Goal: Transaction & Acquisition: Purchase product/service

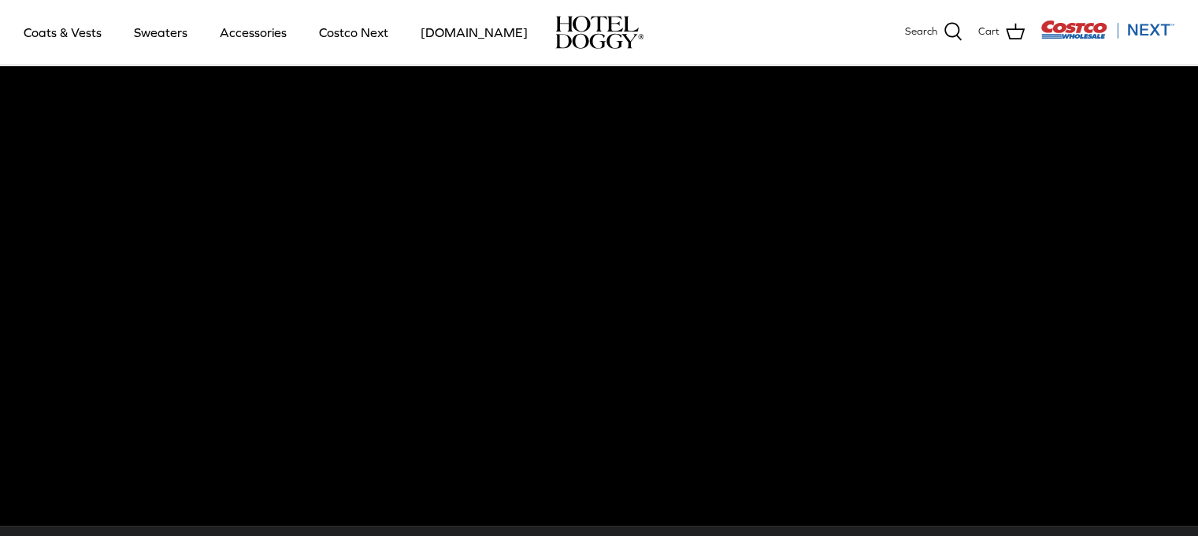
scroll to position [54, 0]
click at [71, 28] on link "Coats & Vests" at bounding box center [62, 33] width 106 height 54
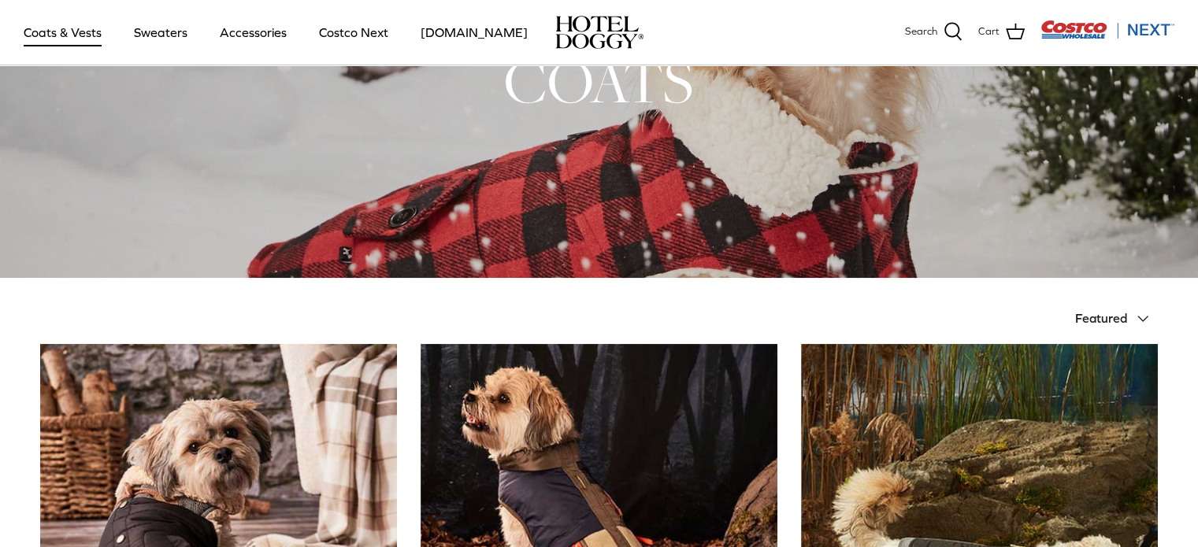
scroll to position [139, 0]
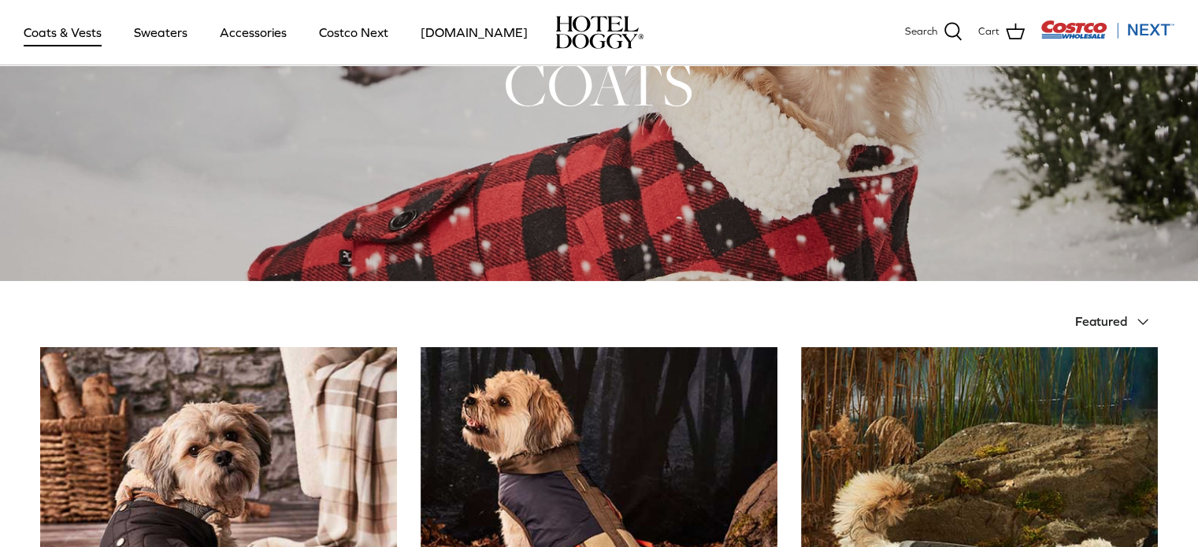
click at [1118, 321] on span "Featured" at bounding box center [1101, 321] width 52 height 14
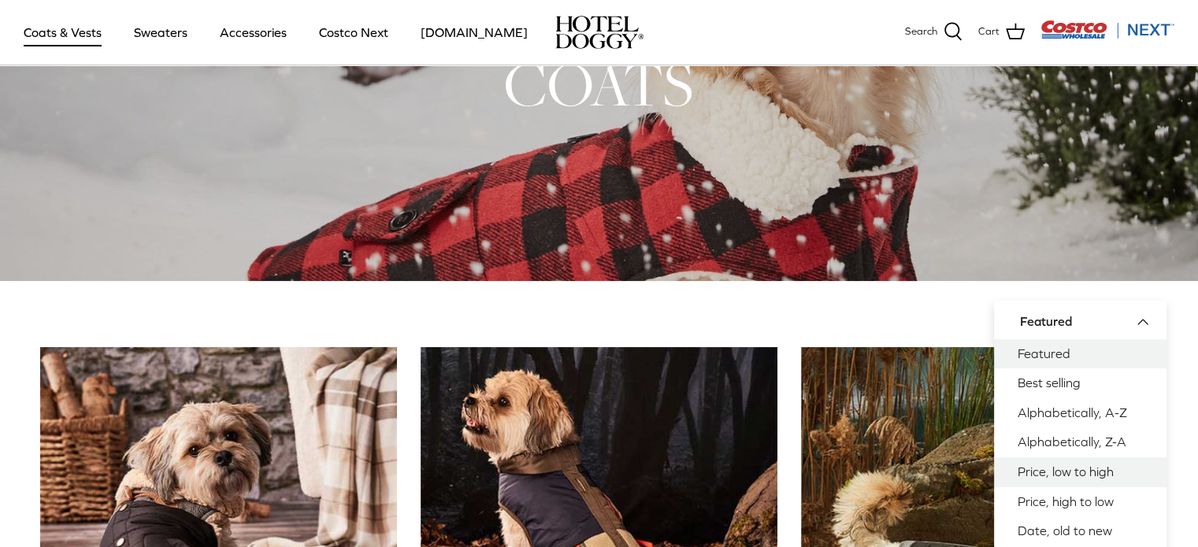
click at [1073, 479] on link "Price, low to high" at bounding box center [1080, 473] width 172 height 30
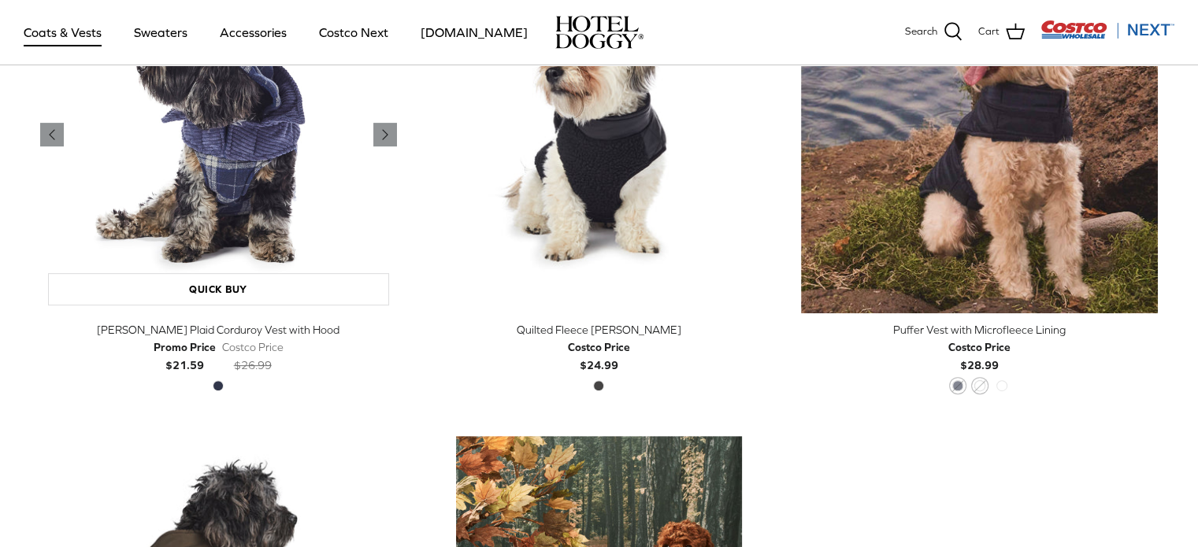
scroll to position [528, 0]
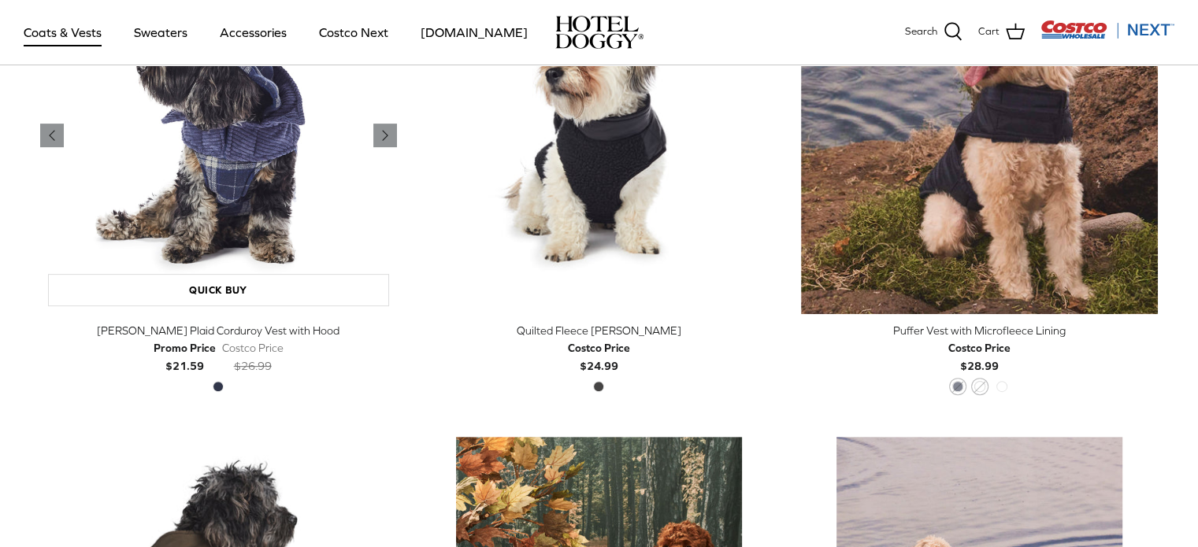
click at [214, 132] on img "Melton Plaid Corduroy Vest with Hood" at bounding box center [218, 135] width 357 height 357
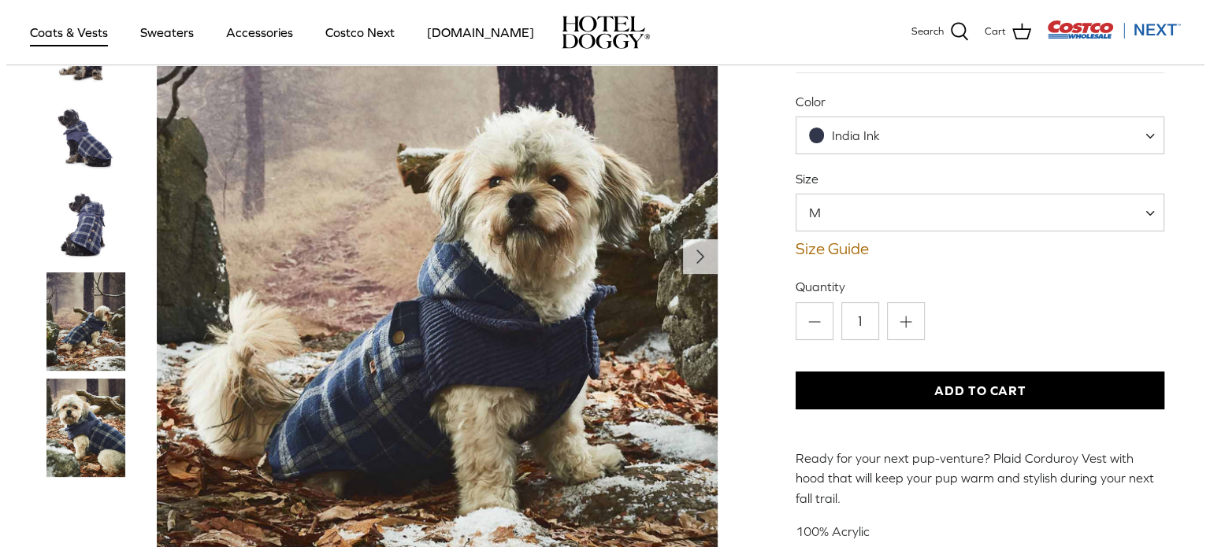
scroll to position [173, 0]
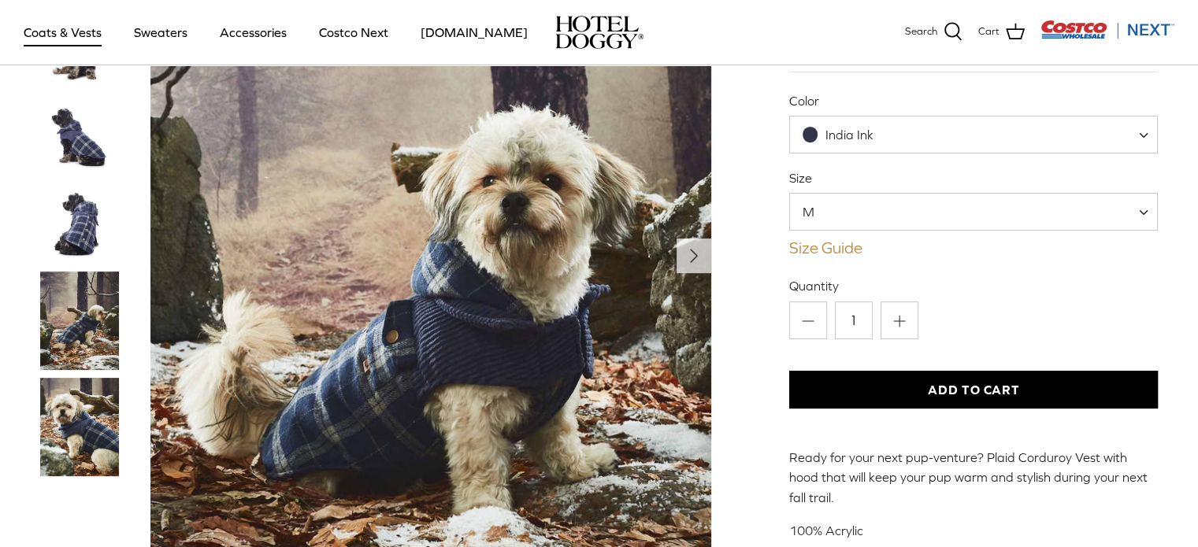
click at [815, 257] on link "Size Guide" at bounding box center [973, 248] width 369 height 19
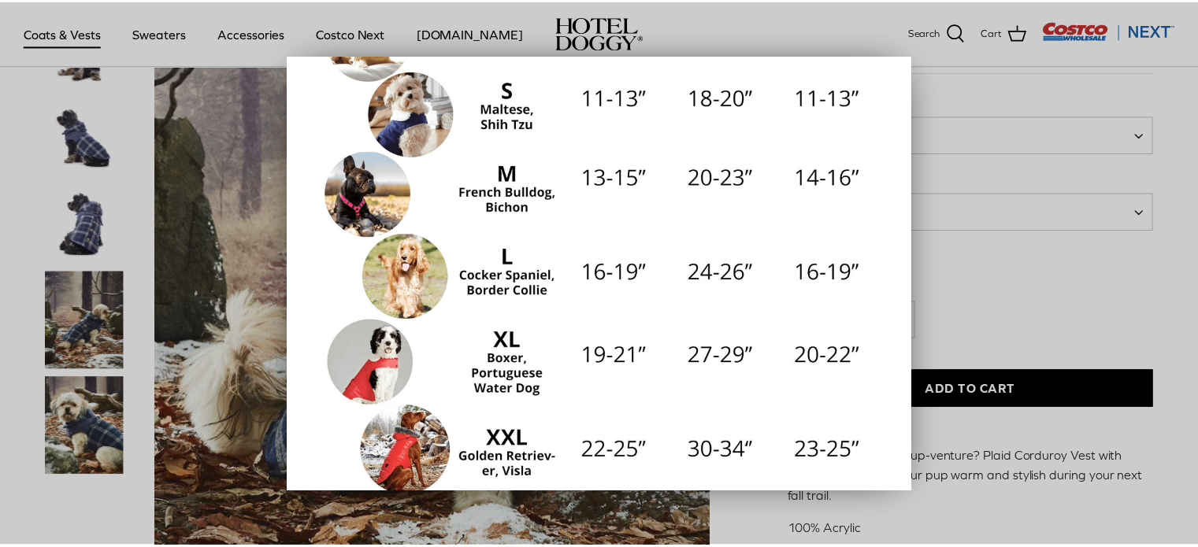
scroll to position [354, 0]
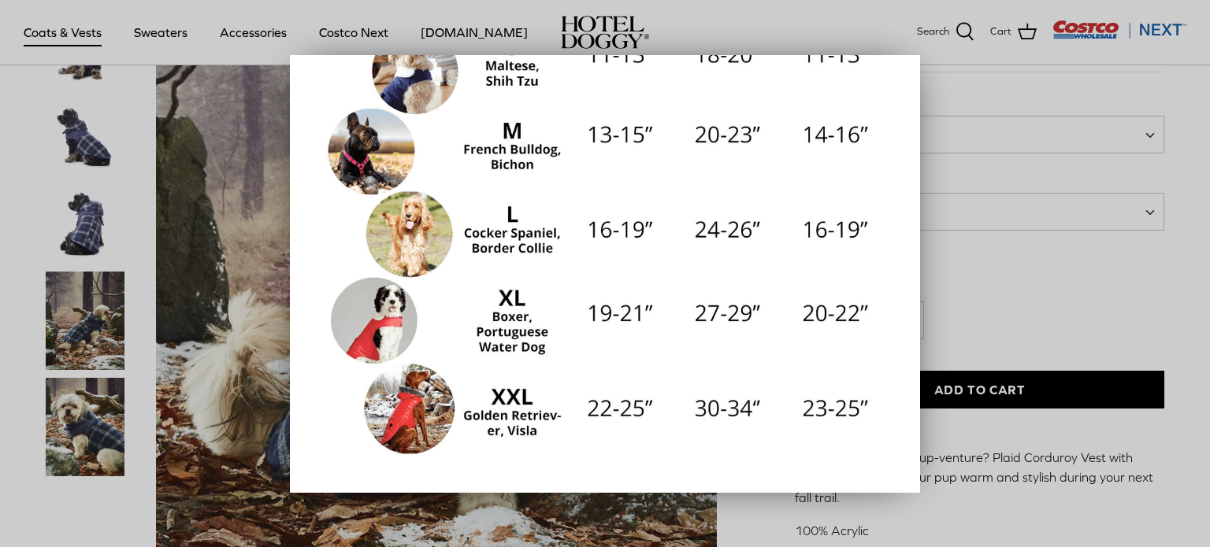
click at [1011, 276] on div at bounding box center [605, 273] width 1210 height 547
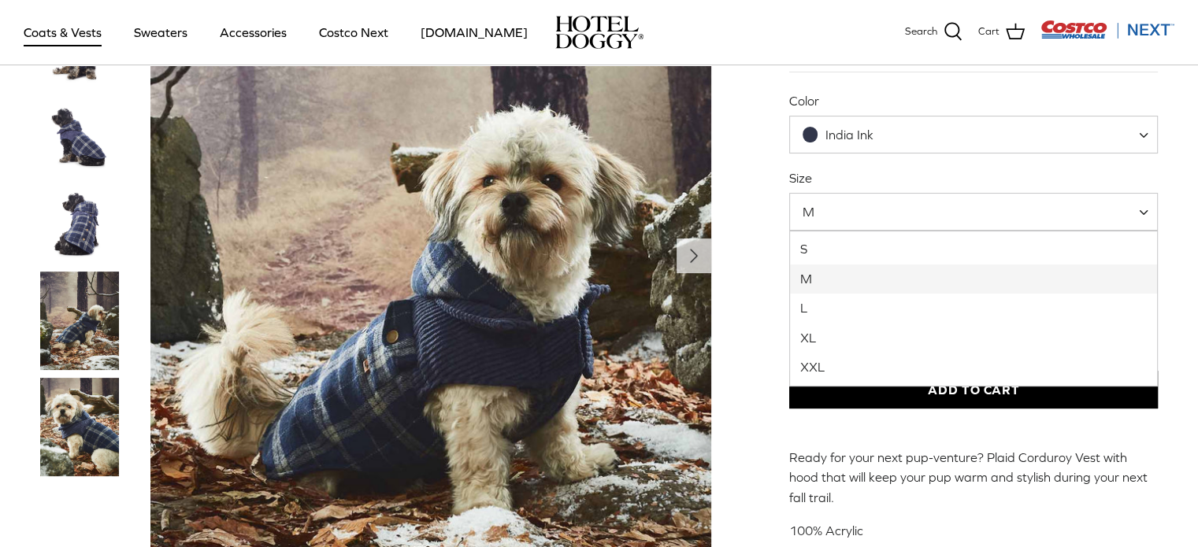
click at [869, 196] on span "M" at bounding box center [973, 212] width 369 height 38
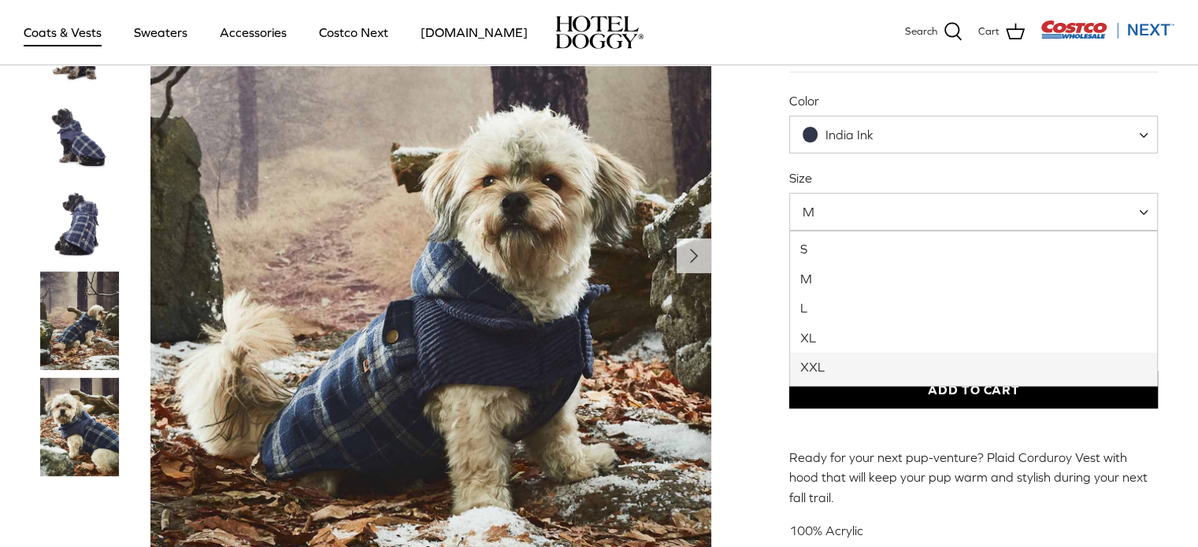
select select "XXL"
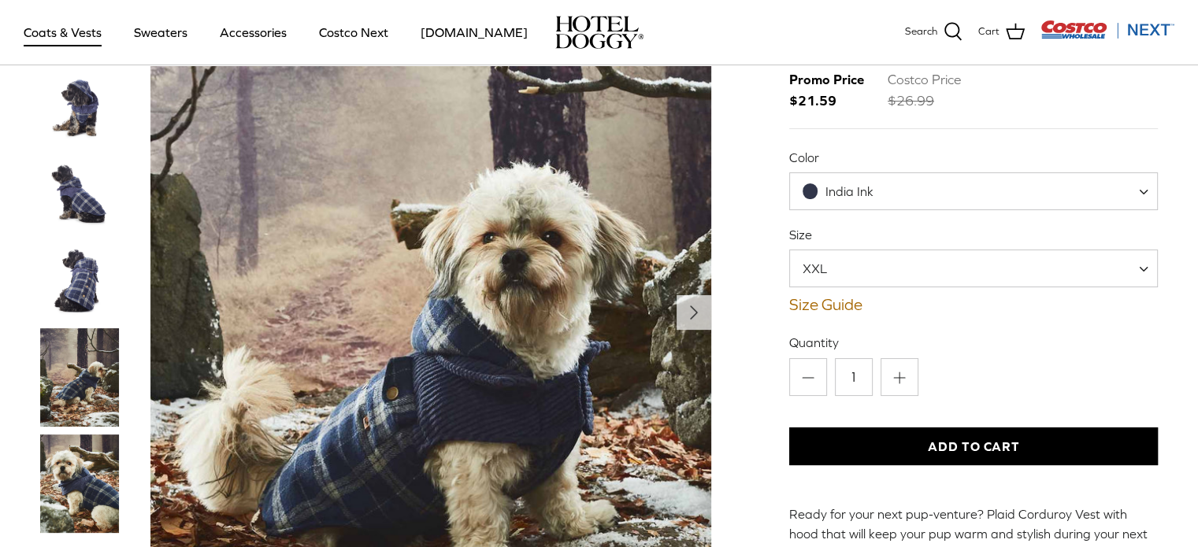
scroll to position [120, 0]
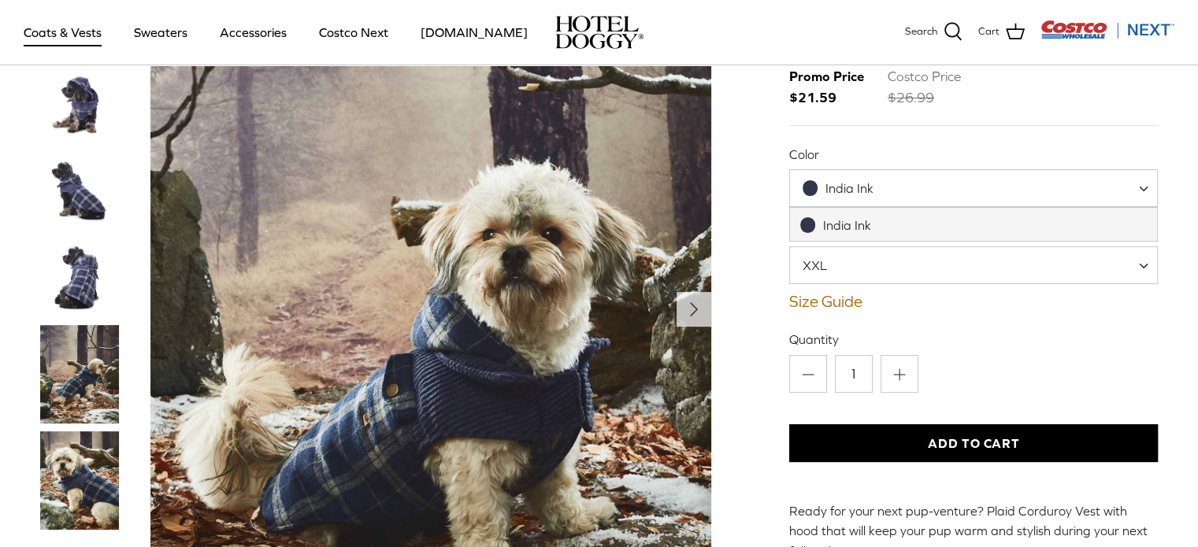
click at [824, 190] on div "India Ink" at bounding box center [837, 188] width 71 height 17
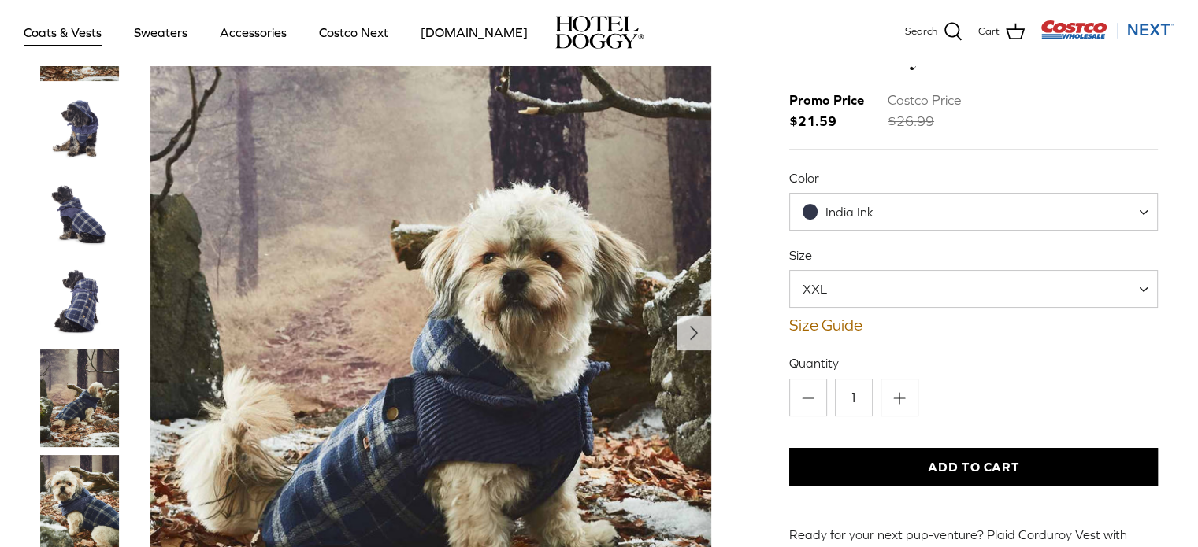
scroll to position [95, 0]
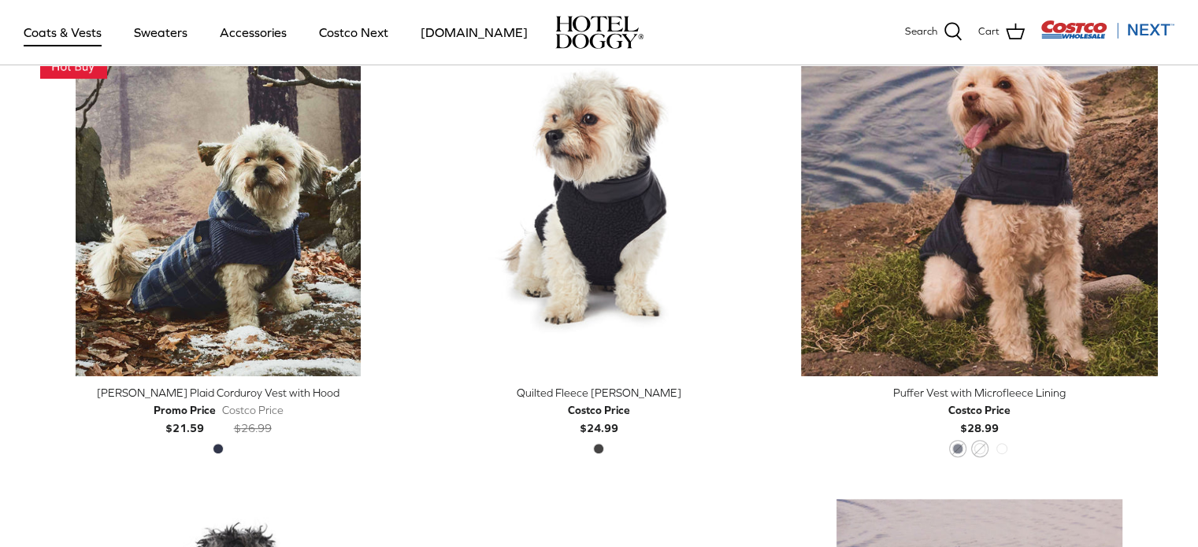
scroll to position [454, 0]
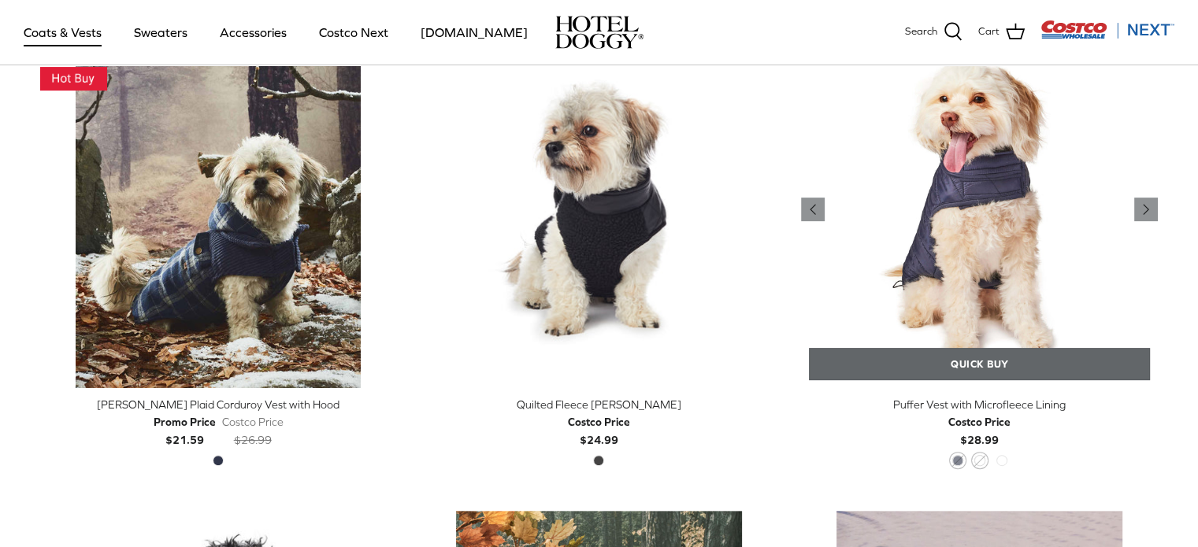
click at [1014, 363] on link "Quick buy" at bounding box center [979, 364] width 341 height 32
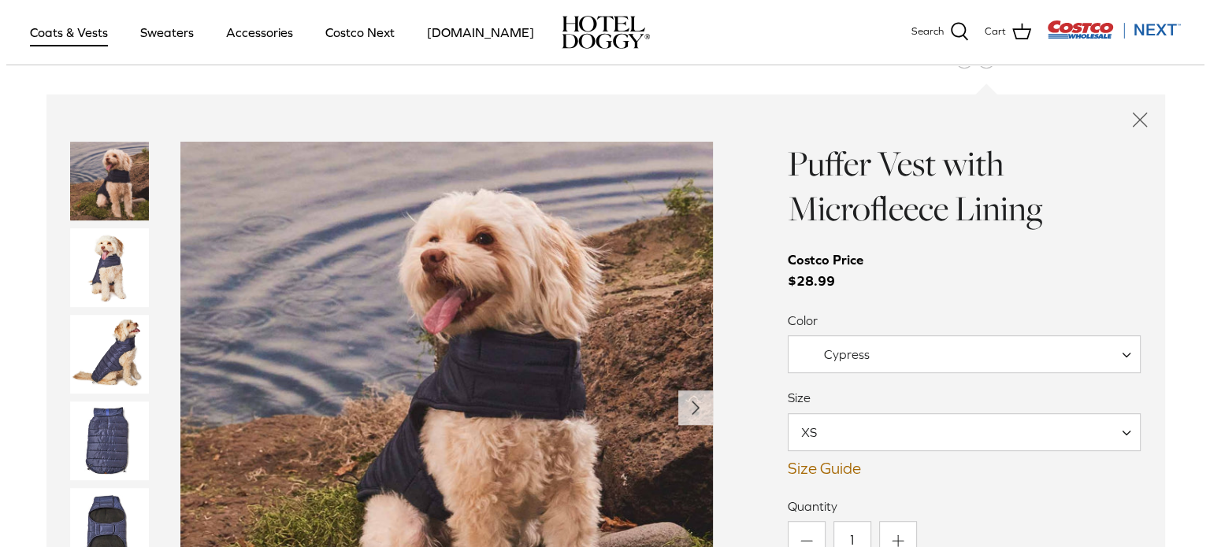
scroll to position [969, 0]
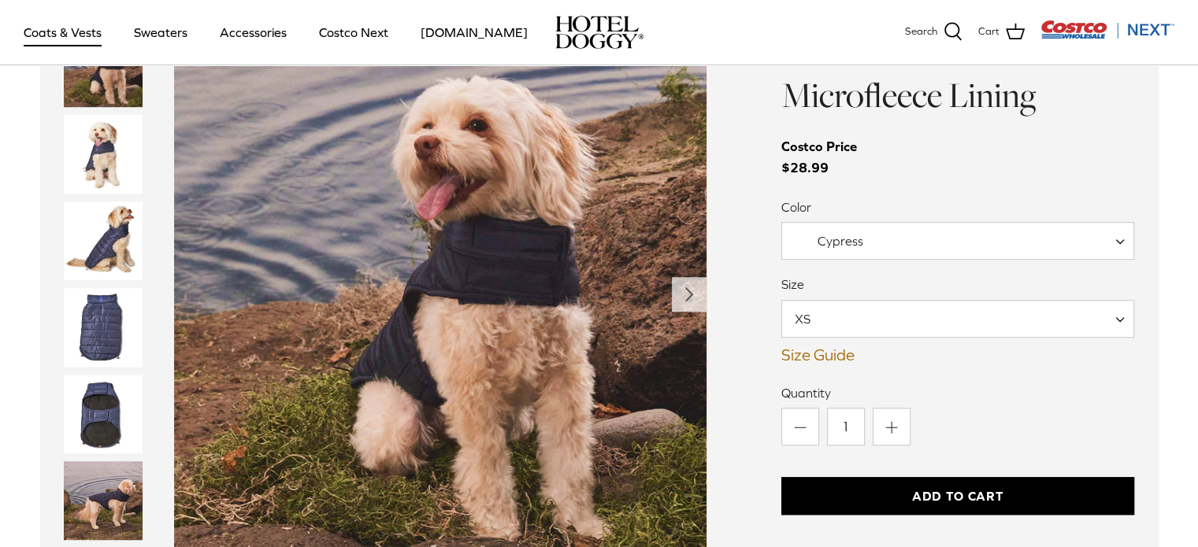
click at [804, 355] on link "Size Guide" at bounding box center [958, 355] width 354 height 19
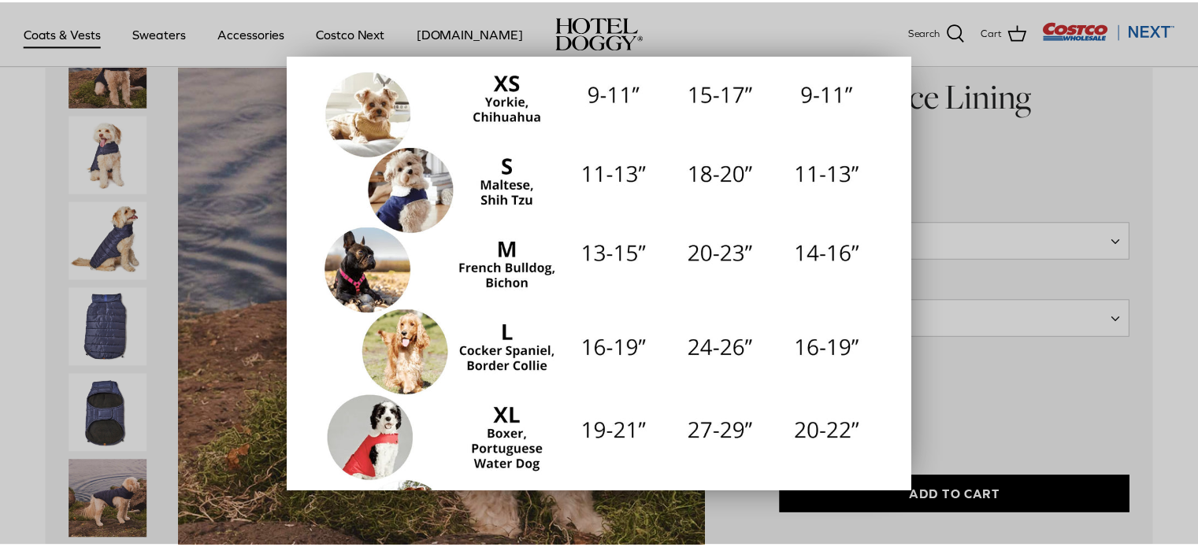
scroll to position [354, 0]
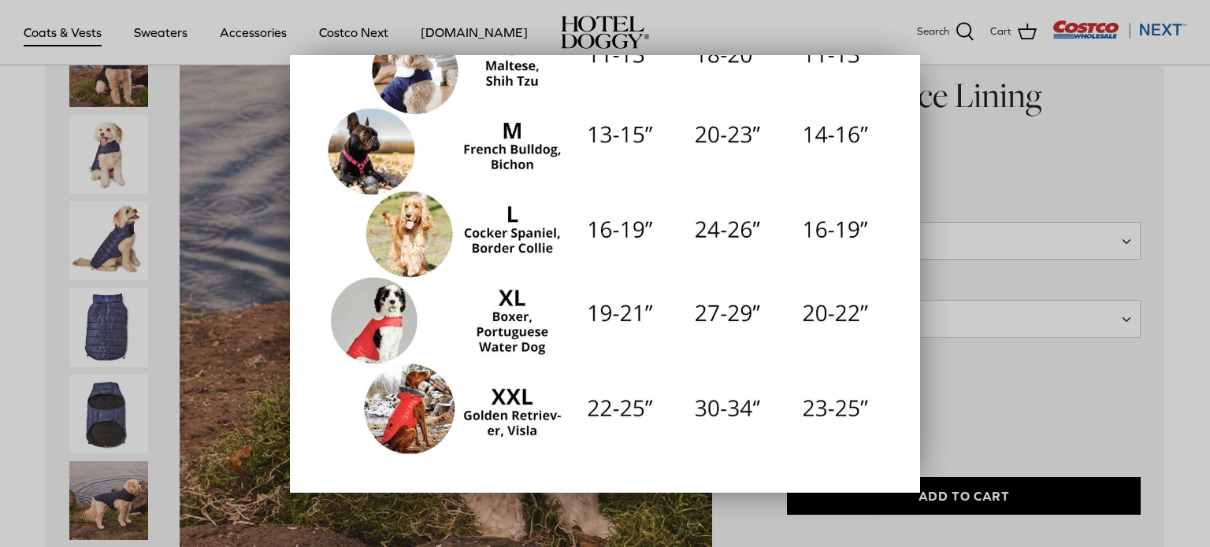
click at [995, 183] on div at bounding box center [605, 273] width 1210 height 547
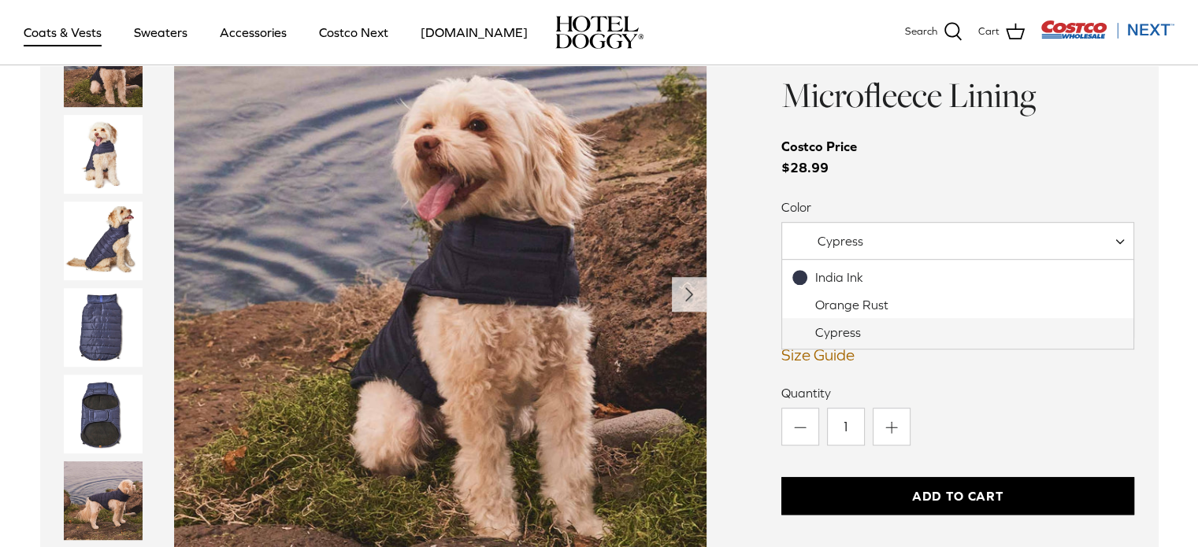
click at [899, 245] on span "Cypress" at bounding box center [958, 241] width 354 height 38
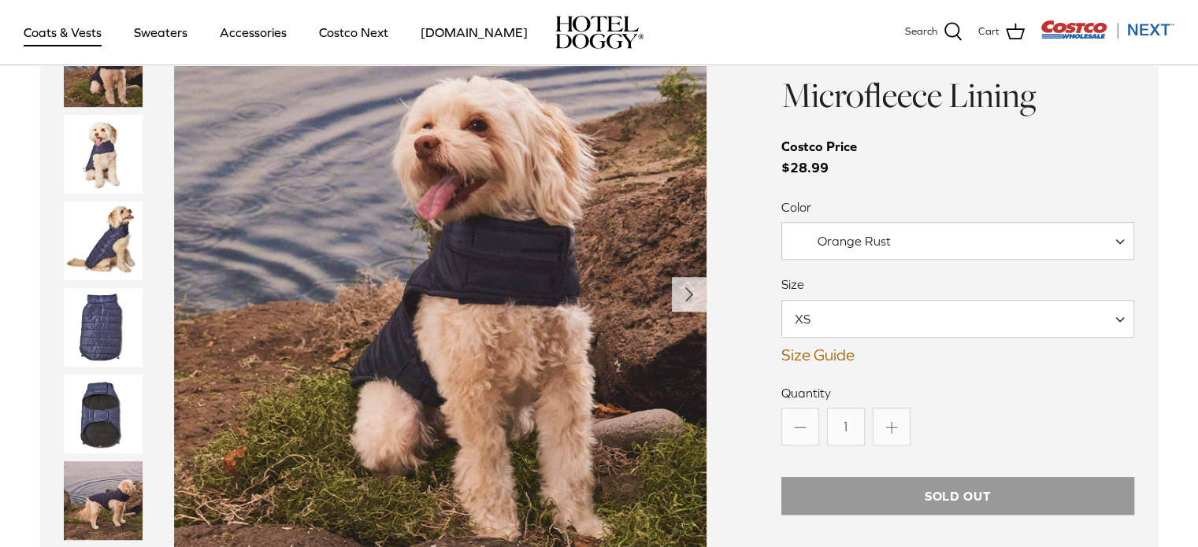
click at [872, 244] on span "Orange Rust" at bounding box center [853, 241] width 73 height 14
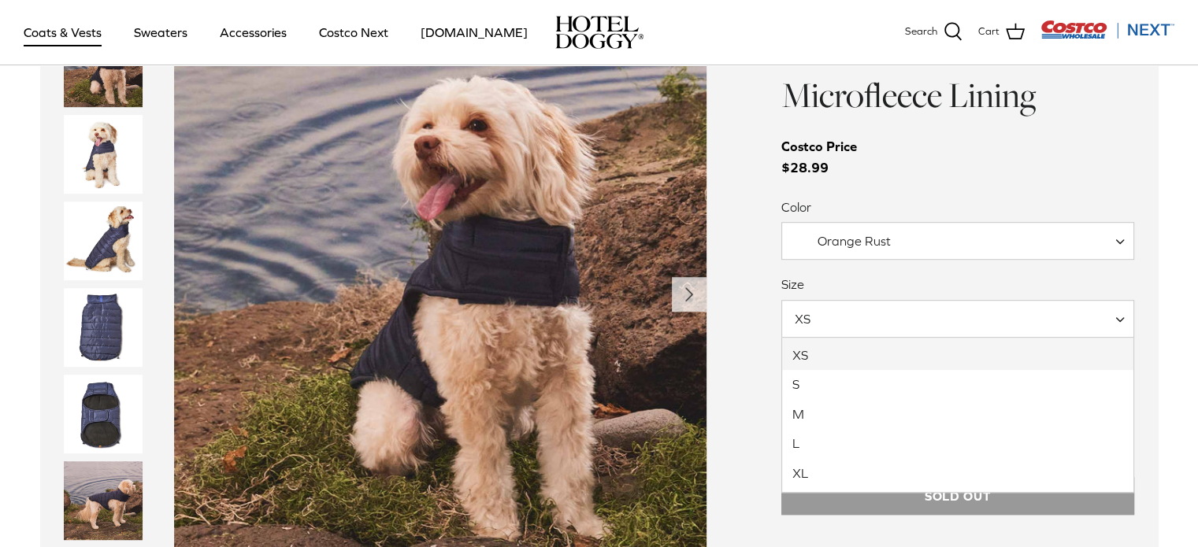
click at [891, 314] on span "XS" at bounding box center [958, 319] width 354 height 38
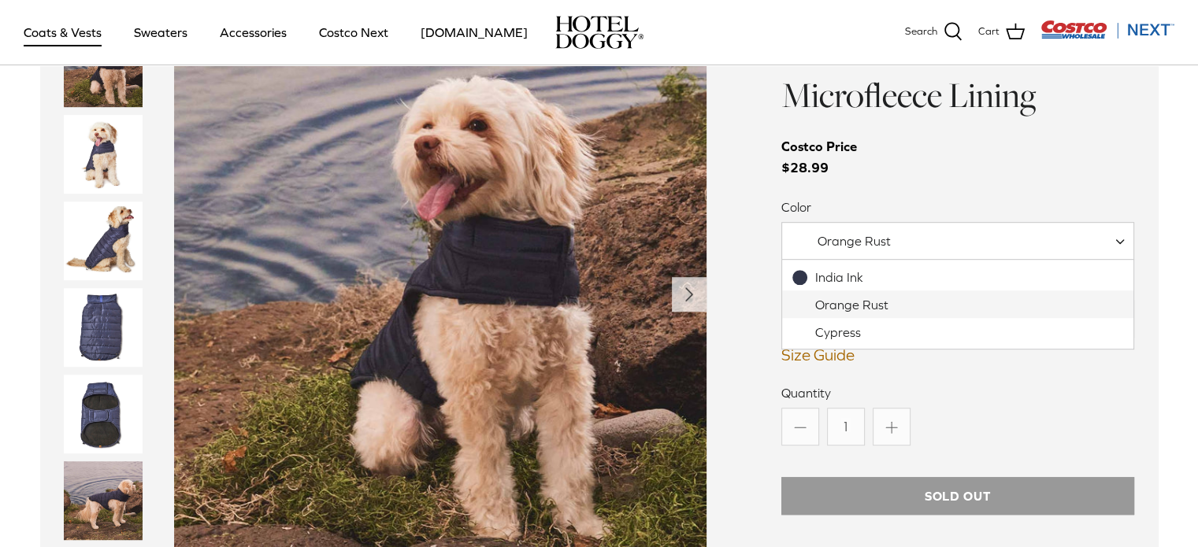
click at [836, 249] on span "Orange Rust" at bounding box center [958, 241] width 354 height 38
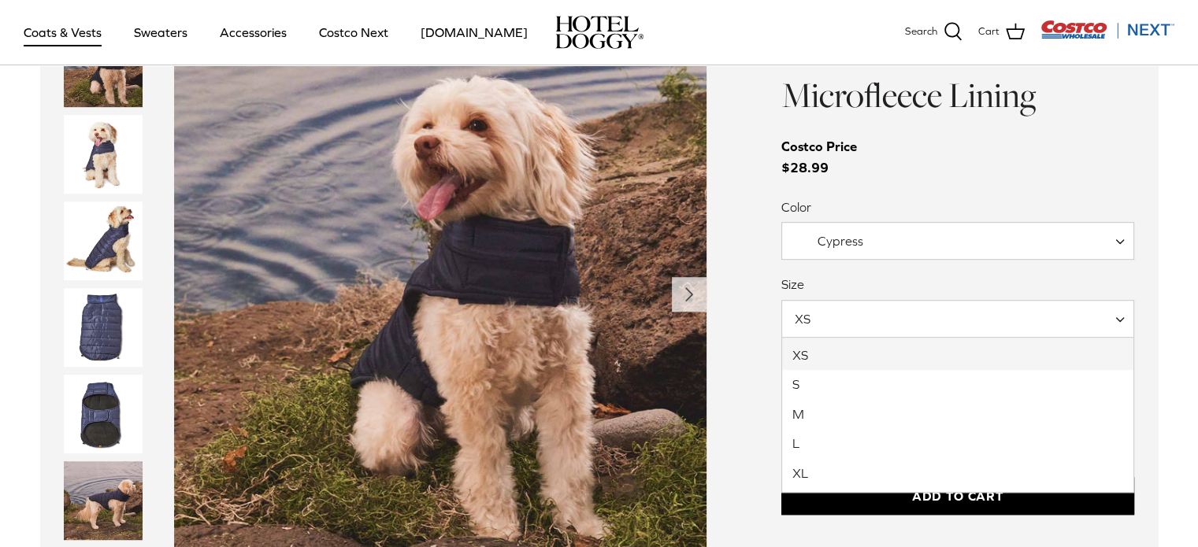
click at [819, 321] on span "XS" at bounding box center [812, 318] width 60 height 17
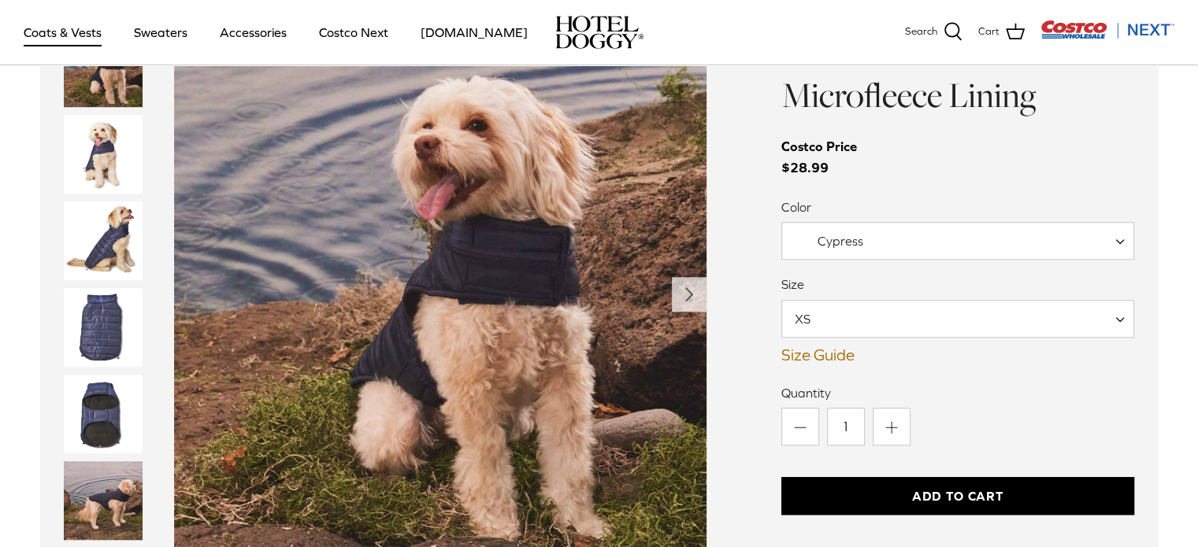
click at [819, 321] on span "XS" at bounding box center [812, 318] width 60 height 17
click at [811, 247] on div "Cypress" at bounding box center [829, 241] width 69 height 17
select select "India Ink"
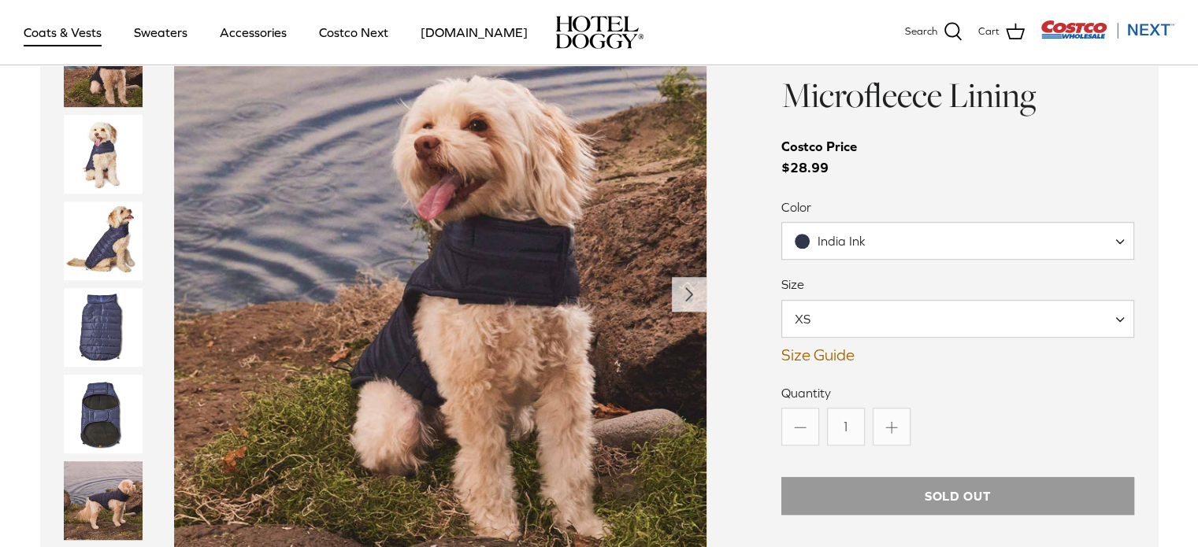
click at [828, 318] on span "XS" at bounding box center [812, 318] width 60 height 17
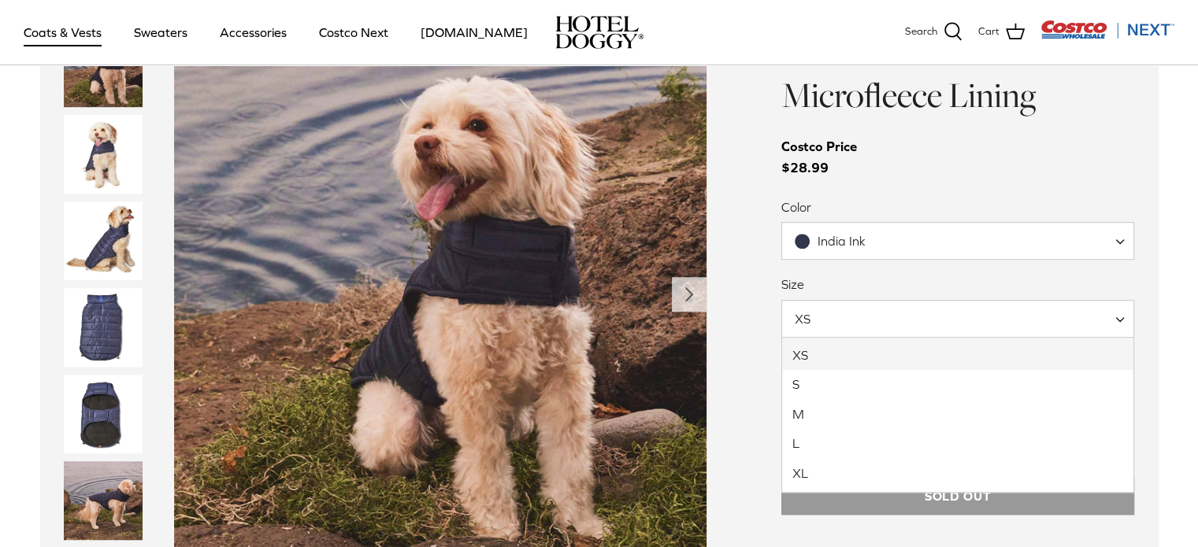
click at [828, 318] on span "XS" at bounding box center [812, 318] width 60 height 17
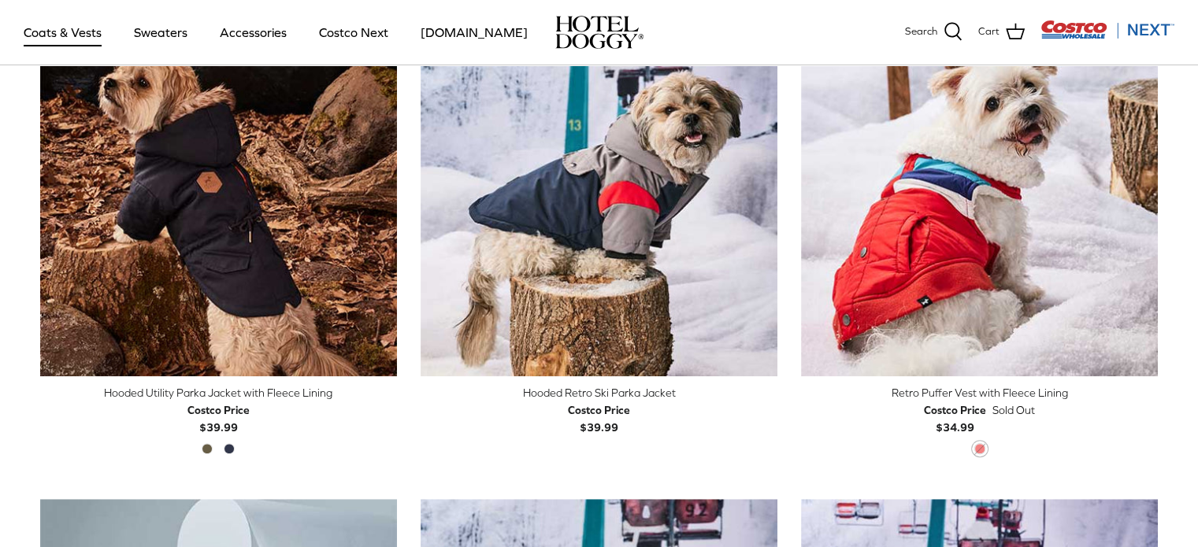
scroll to position [950, 0]
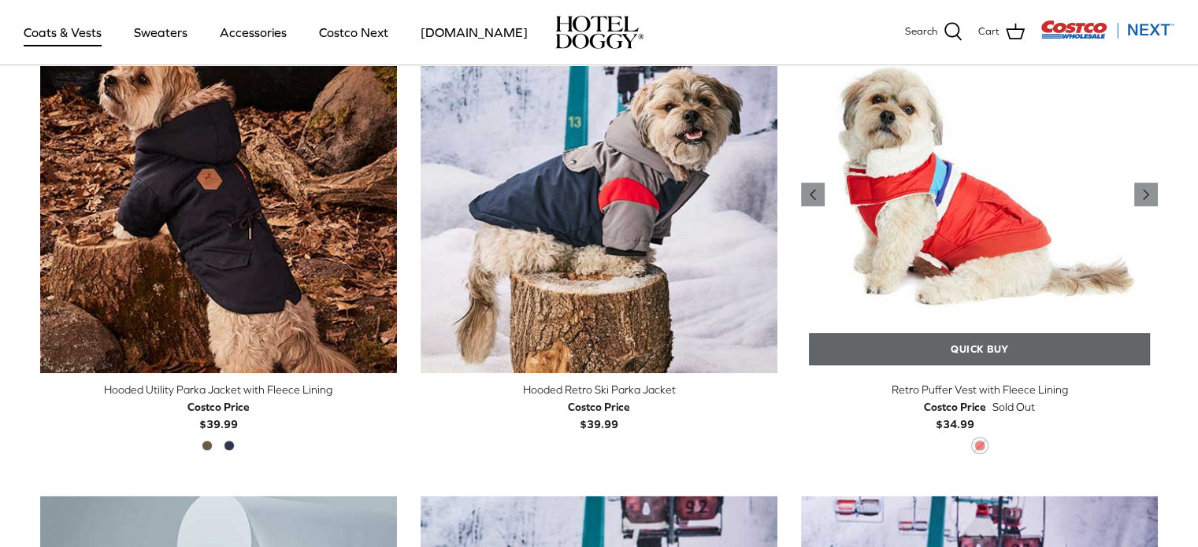
click at [920, 342] on link "Quick buy" at bounding box center [979, 349] width 341 height 32
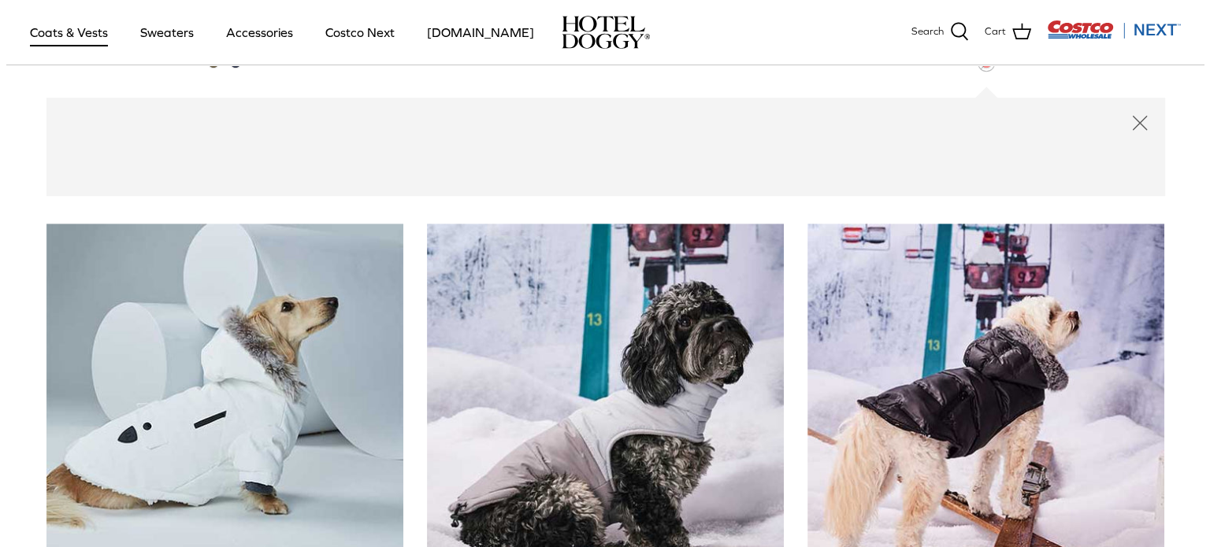
scroll to position [1335, 0]
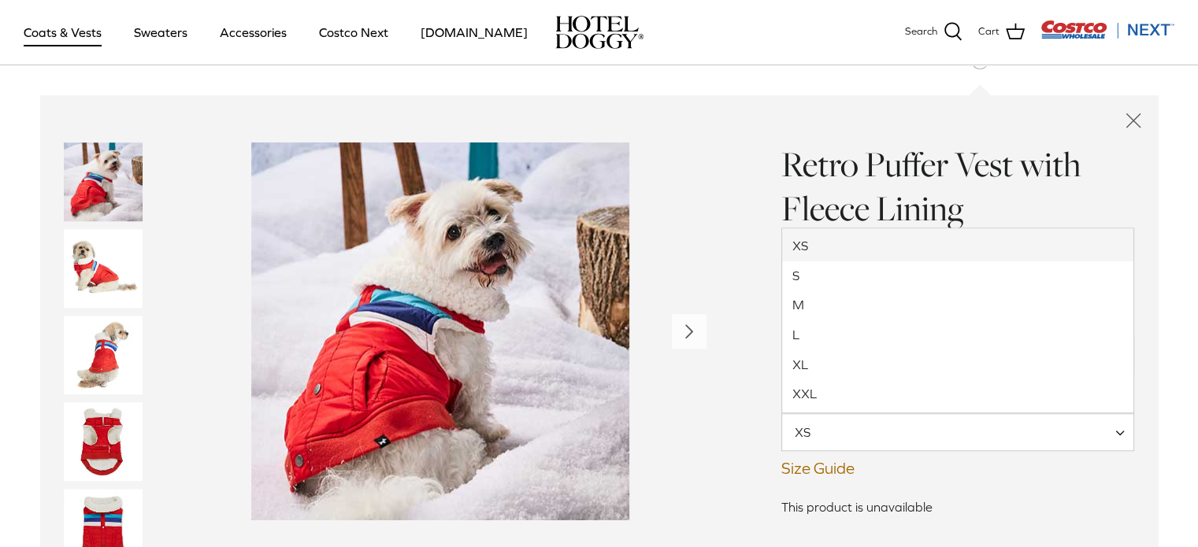
click at [910, 418] on span "XS" at bounding box center [958, 432] width 354 height 38
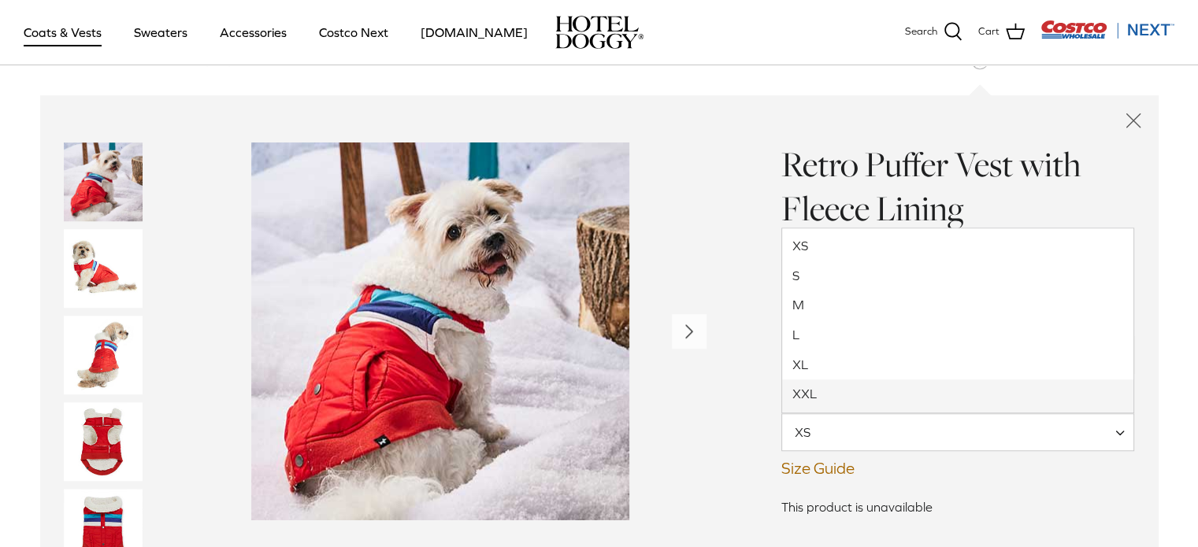
select select "XXL"
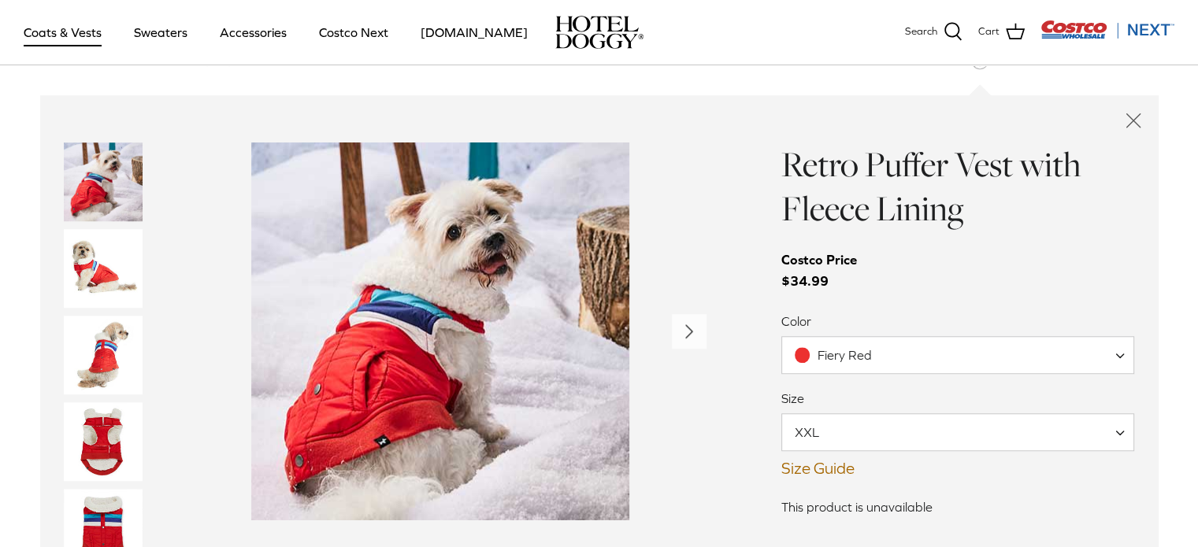
click at [805, 468] on link "Size Guide" at bounding box center [958, 468] width 354 height 19
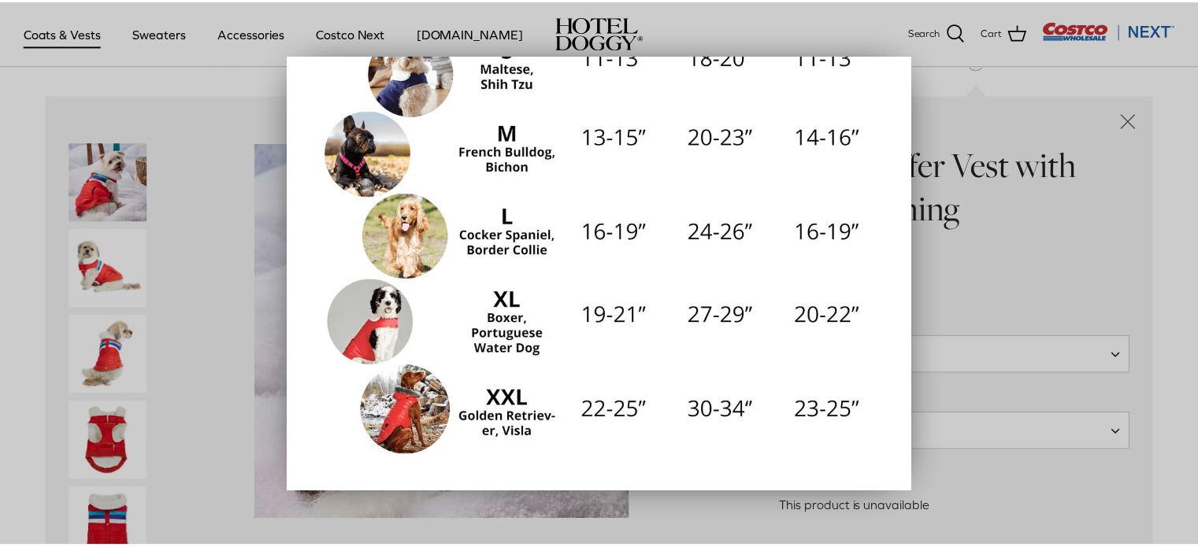
scroll to position [354, 0]
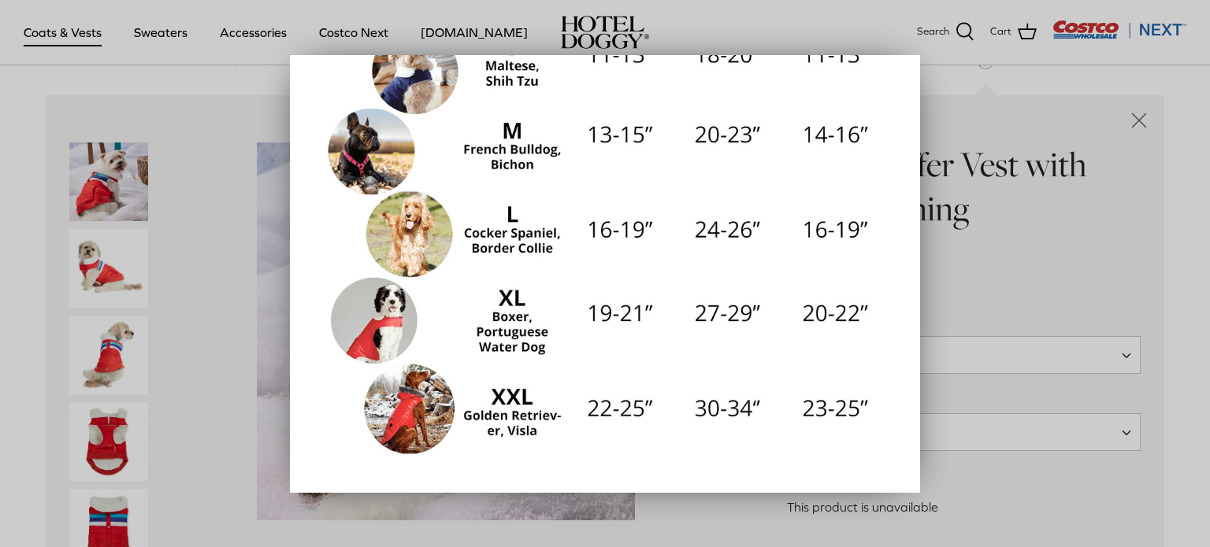
click at [1047, 283] on div at bounding box center [605, 273] width 1210 height 547
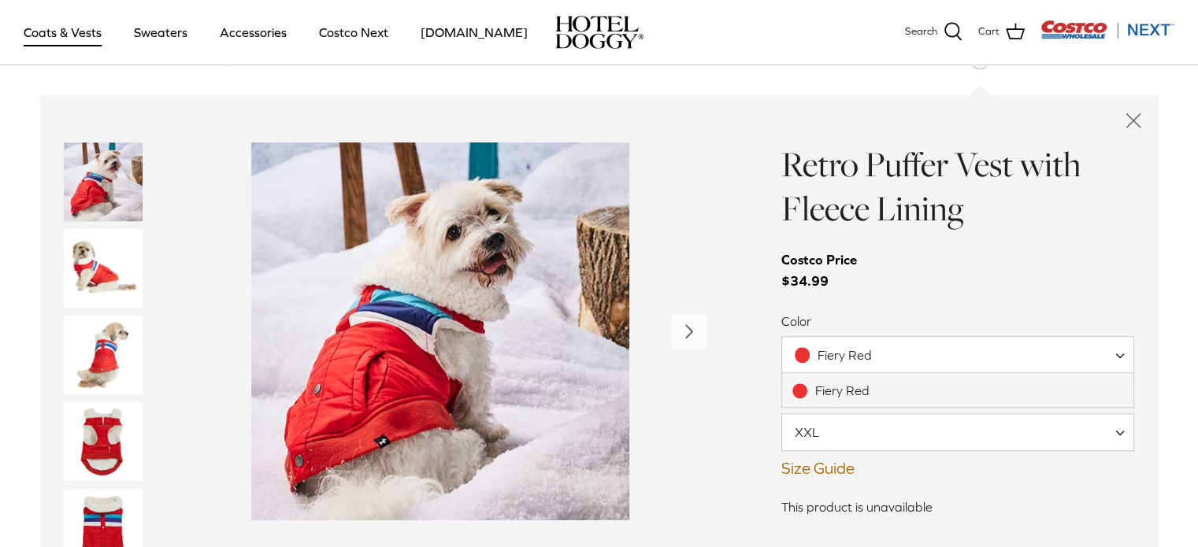
click at [854, 349] on span "Fiery Red" at bounding box center [844, 355] width 54 height 14
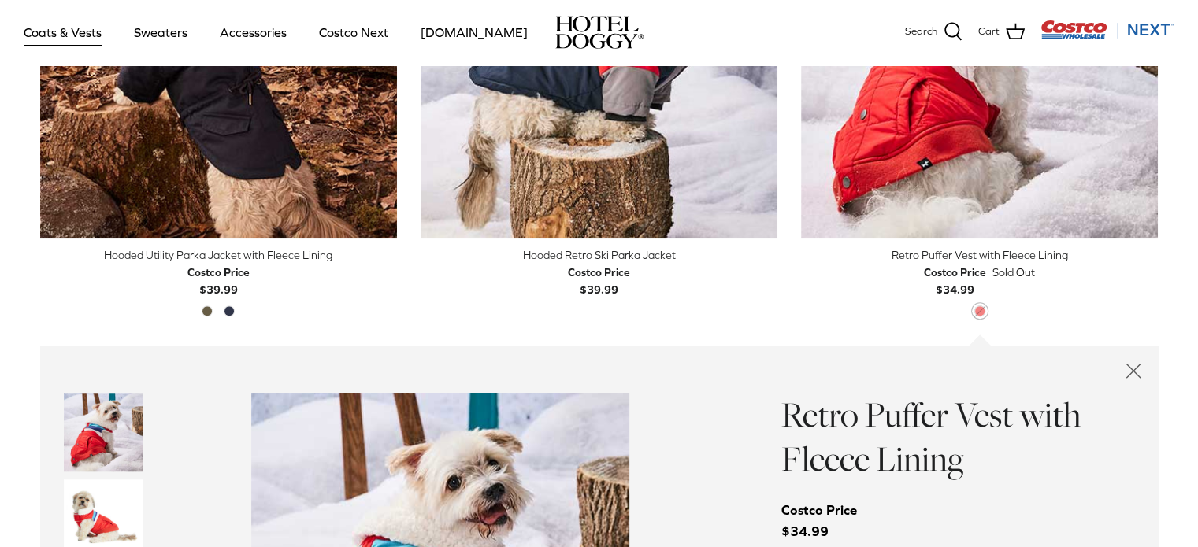
scroll to position [948, 0]
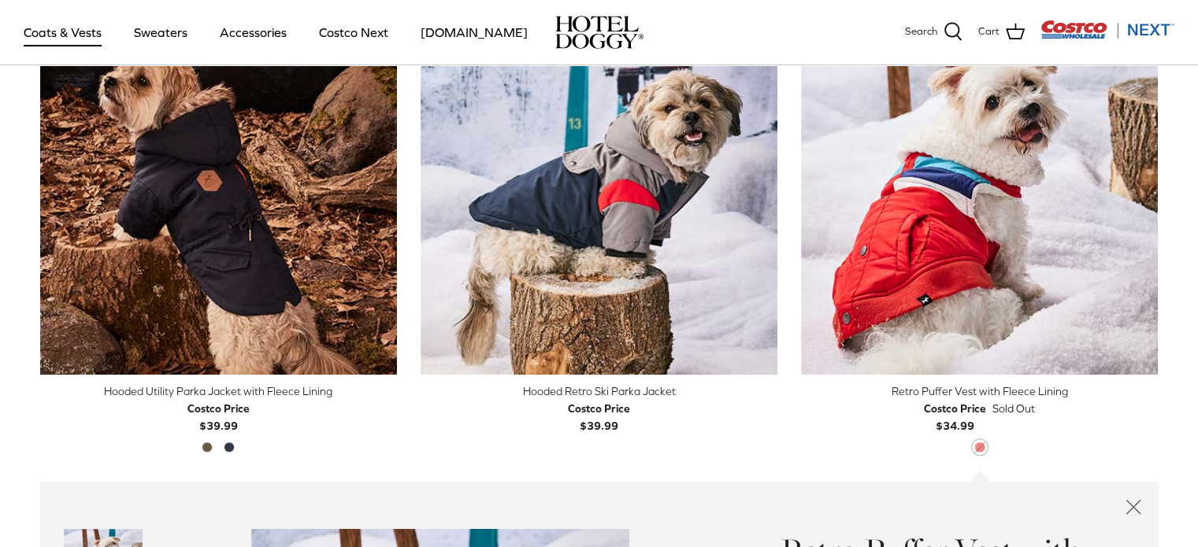
click at [1133, 503] on icon "Close quick buy" at bounding box center [1133, 507] width 27 height 27
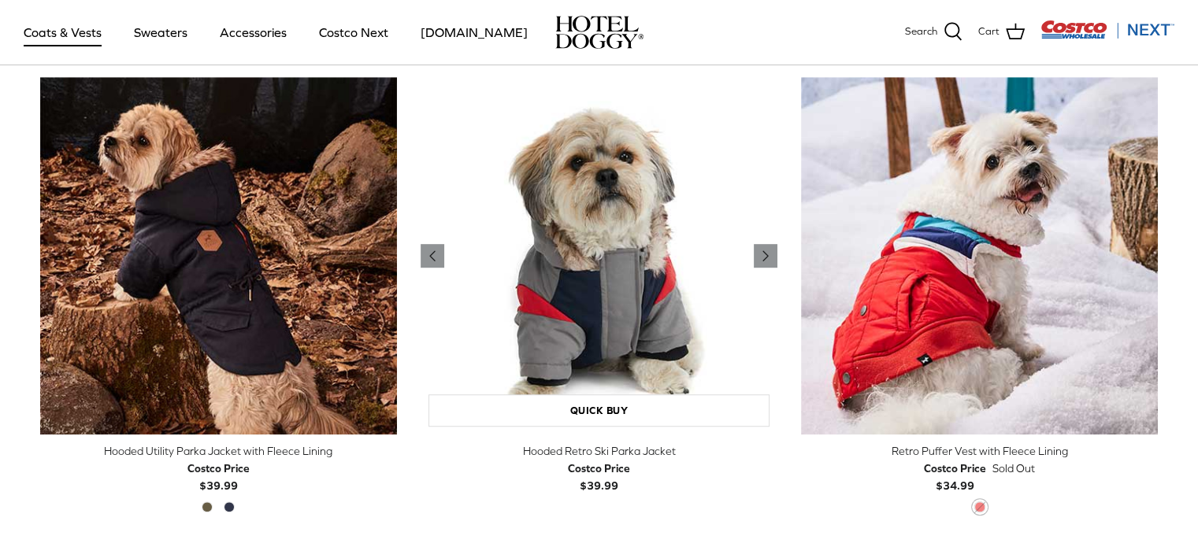
scroll to position [889, 0]
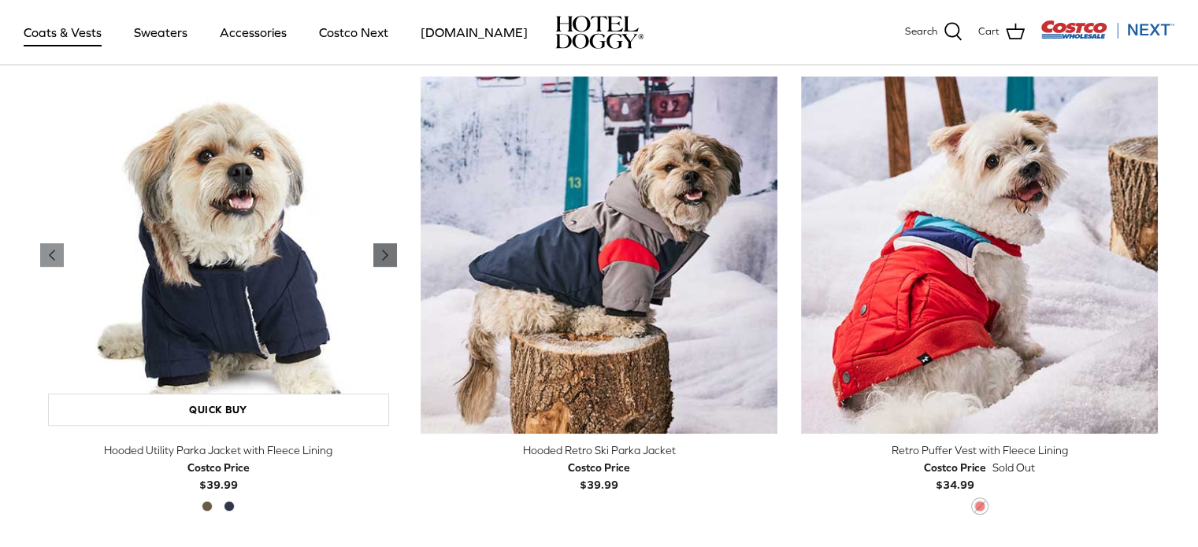
click at [383, 254] on polyline "Previous" at bounding box center [385, 254] width 5 height 9
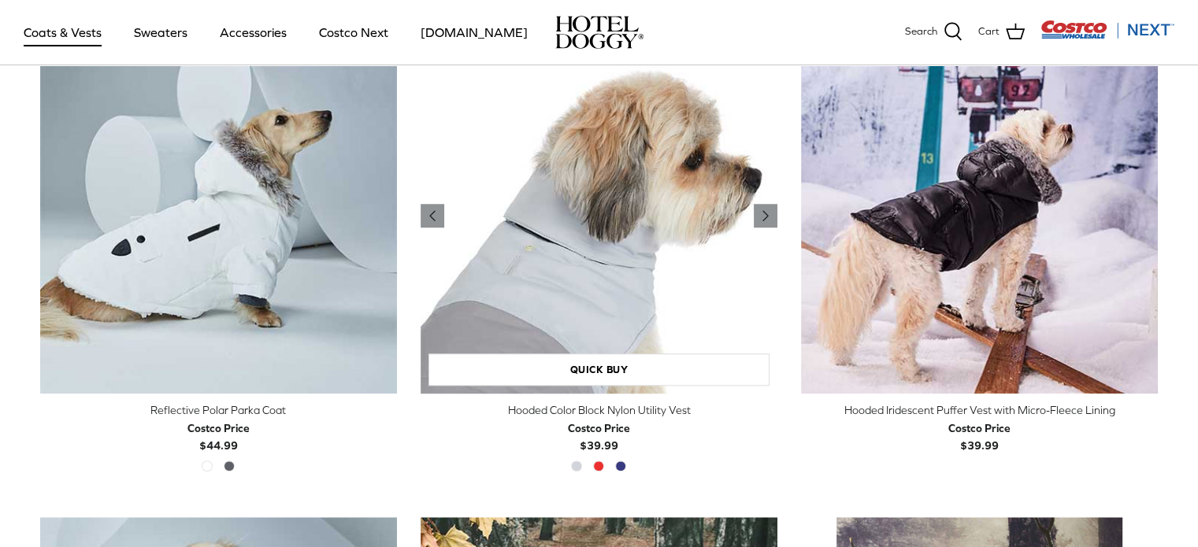
scroll to position [1410, 0]
click at [646, 366] on link "Quick buy" at bounding box center [598, 369] width 341 height 32
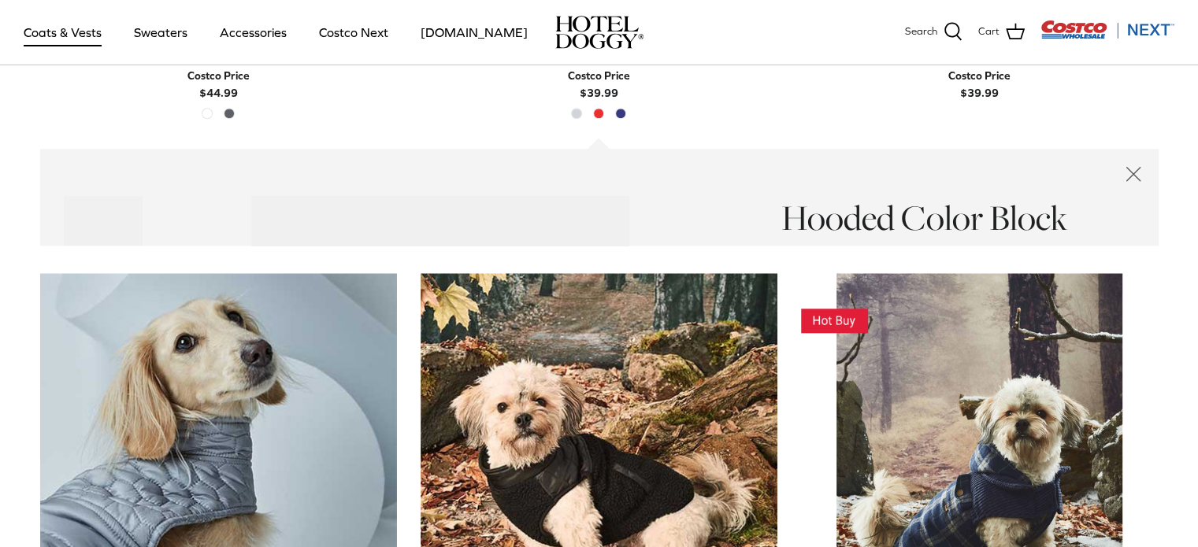
scroll to position [1814, 0]
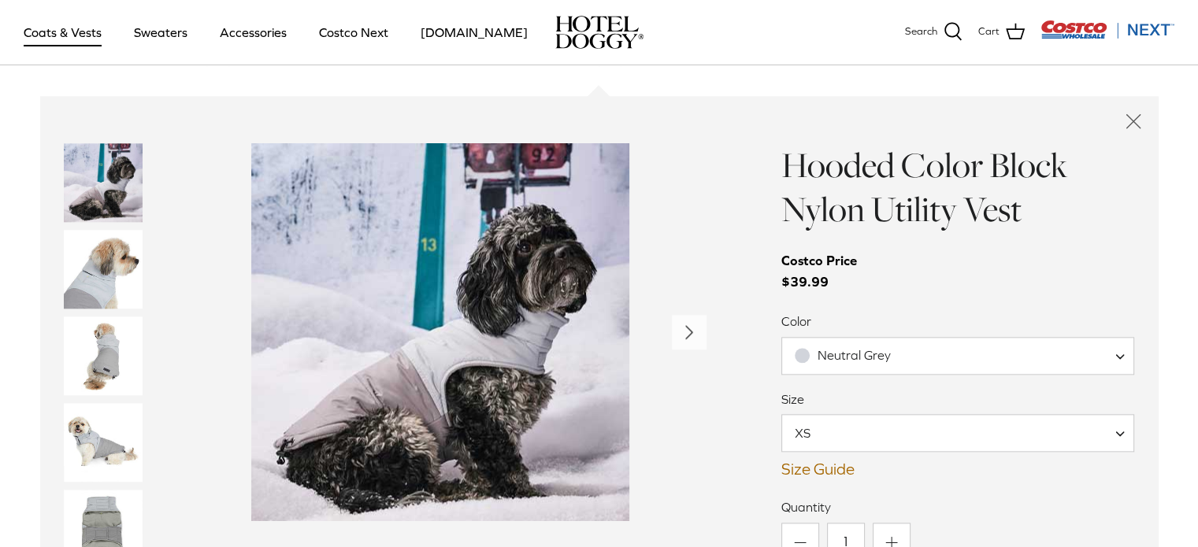
click at [859, 432] on span "XS" at bounding box center [958, 433] width 354 height 38
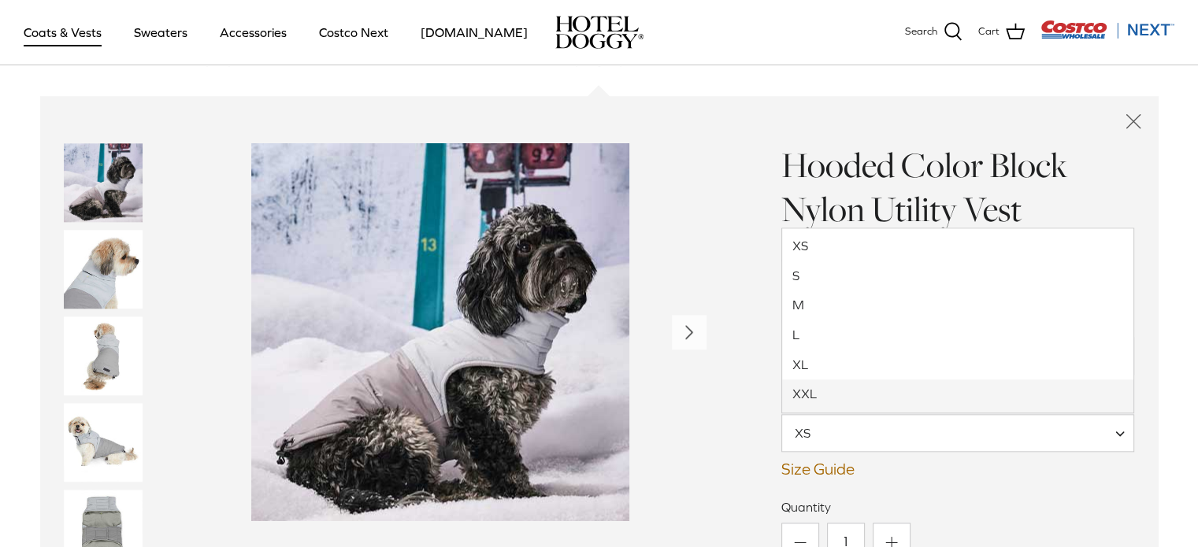
select select "XXL"
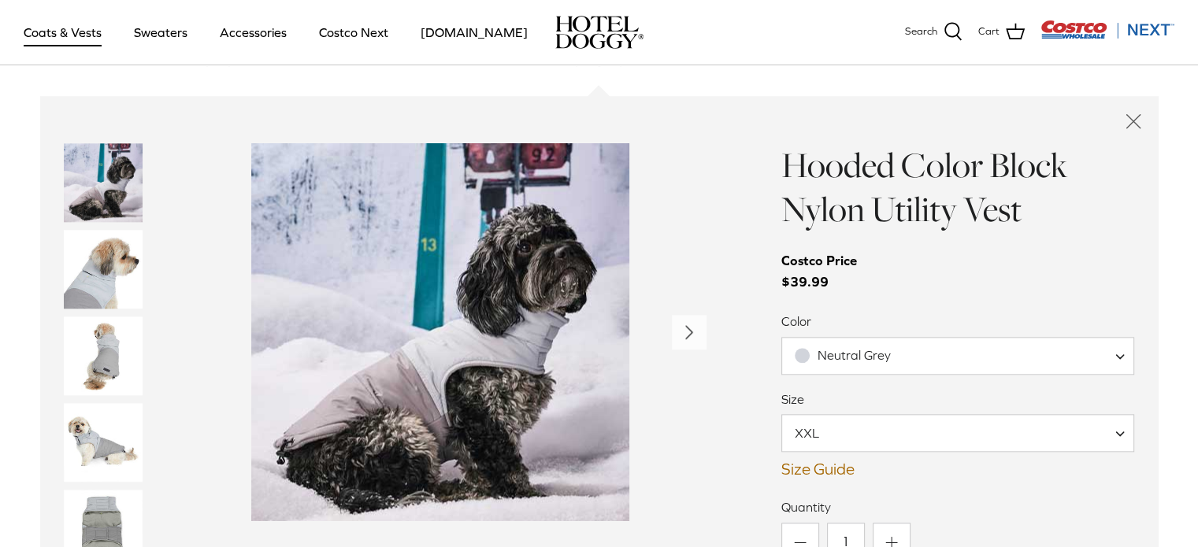
click at [835, 374] on div "Color Neutral Grey Fiery Red Clematis Blue Neutral Grey Size XS S M L XL XXL XXL" at bounding box center [958, 396] width 354 height 166
click at [844, 362] on span "Neutral Grey" at bounding box center [958, 356] width 354 height 38
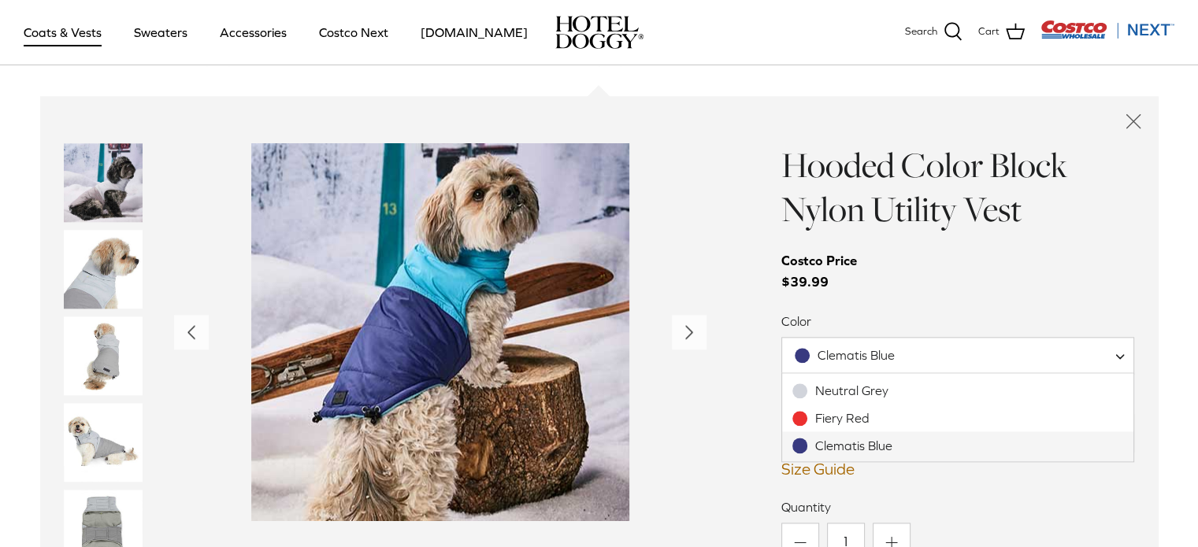
click at [821, 351] on span "Clematis Blue" at bounding box center [855, 355] width 77 height 14
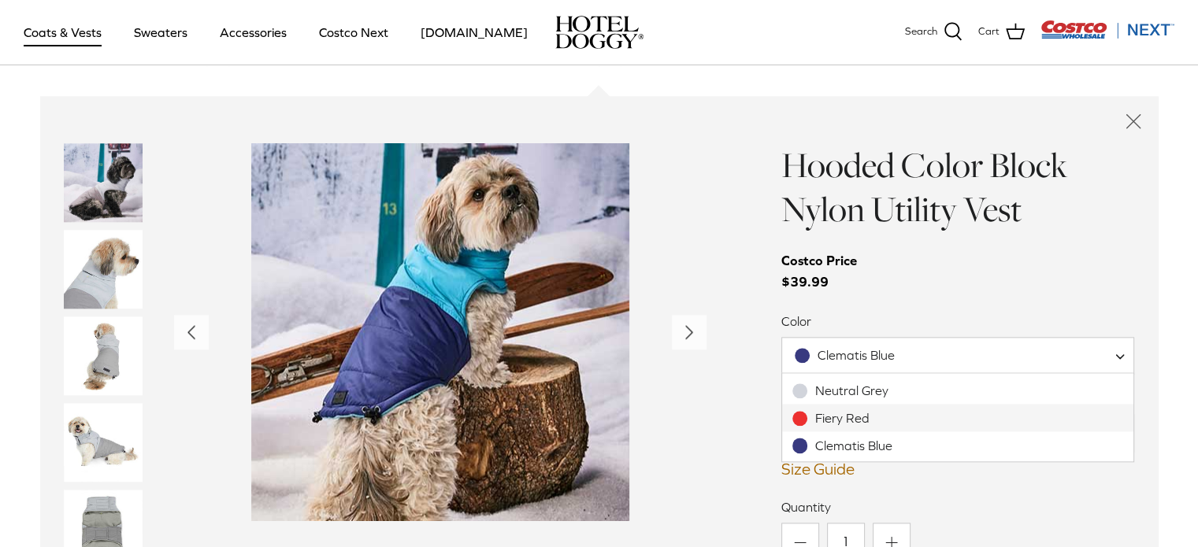
select select "Fiery Red"
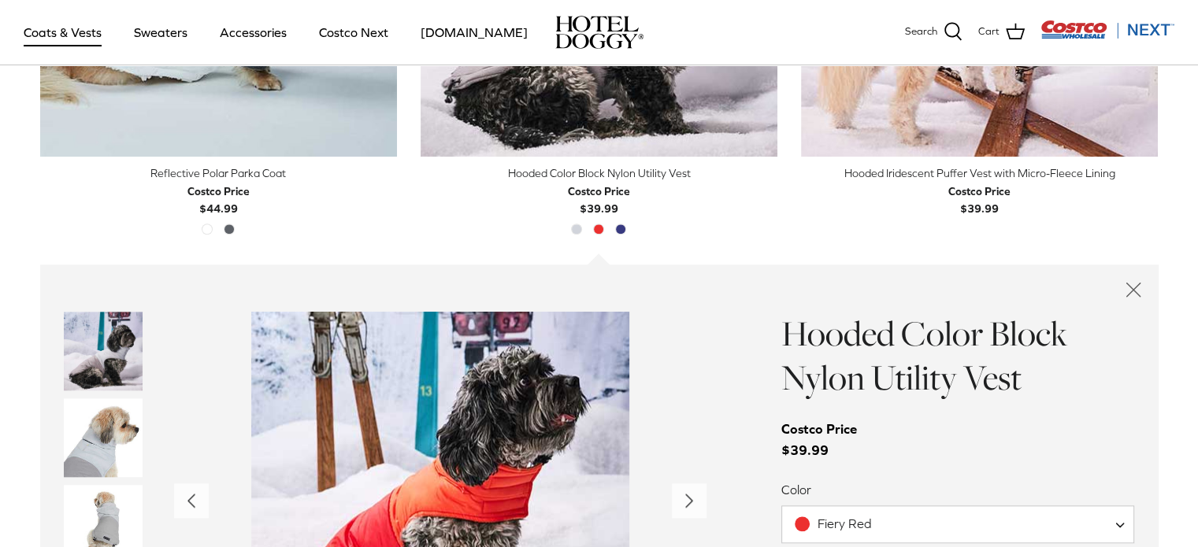
scroll to position [1643, 0]
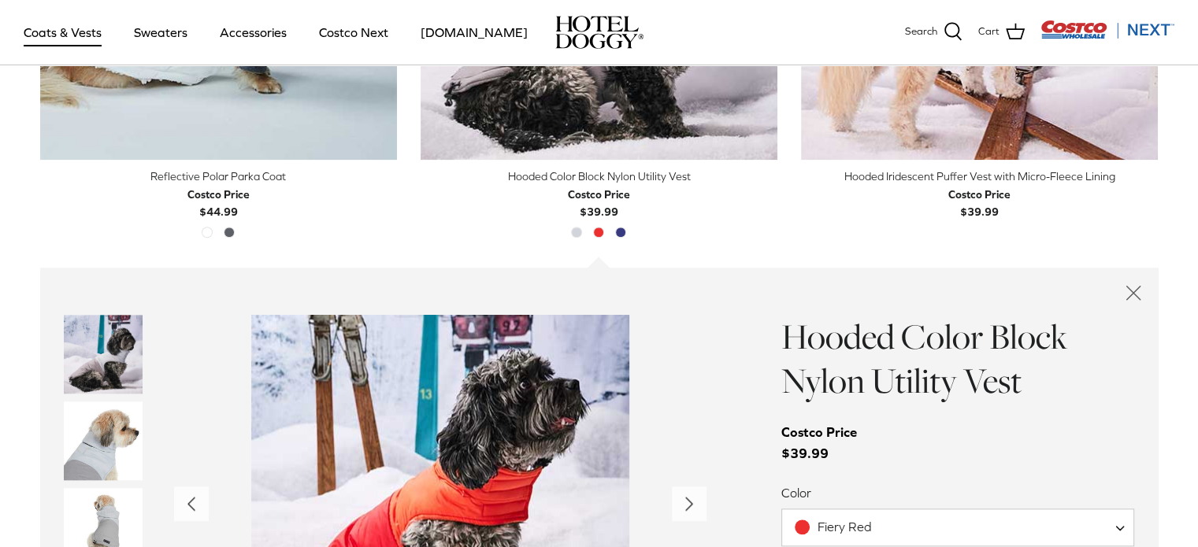
click at [1134, 292] on line "Close quick buy" at bounding box center [1132, 292] width 13 height 13
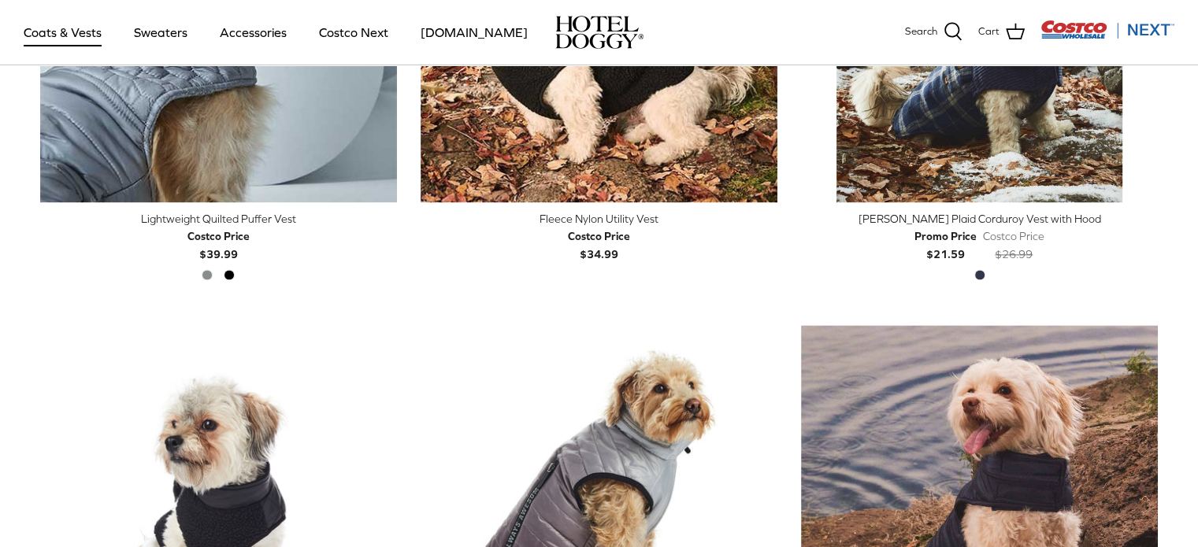
scroll to position [2078, 0]
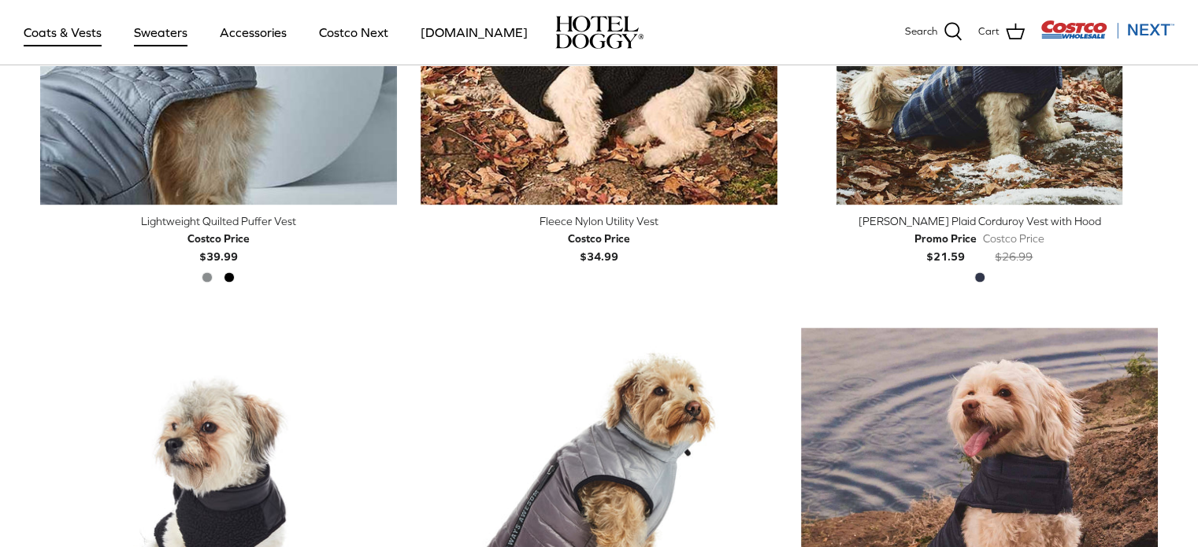
click at [154, 25] on link "Sweaters" at bounding box center [161, 33] width 82 height 54
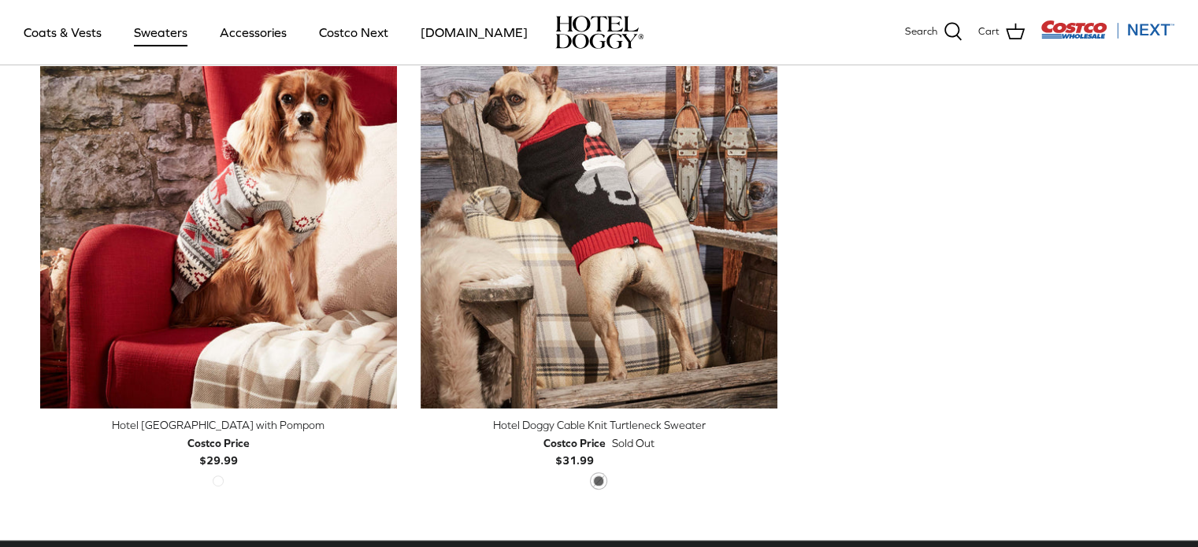
scroll to position [536, 0]
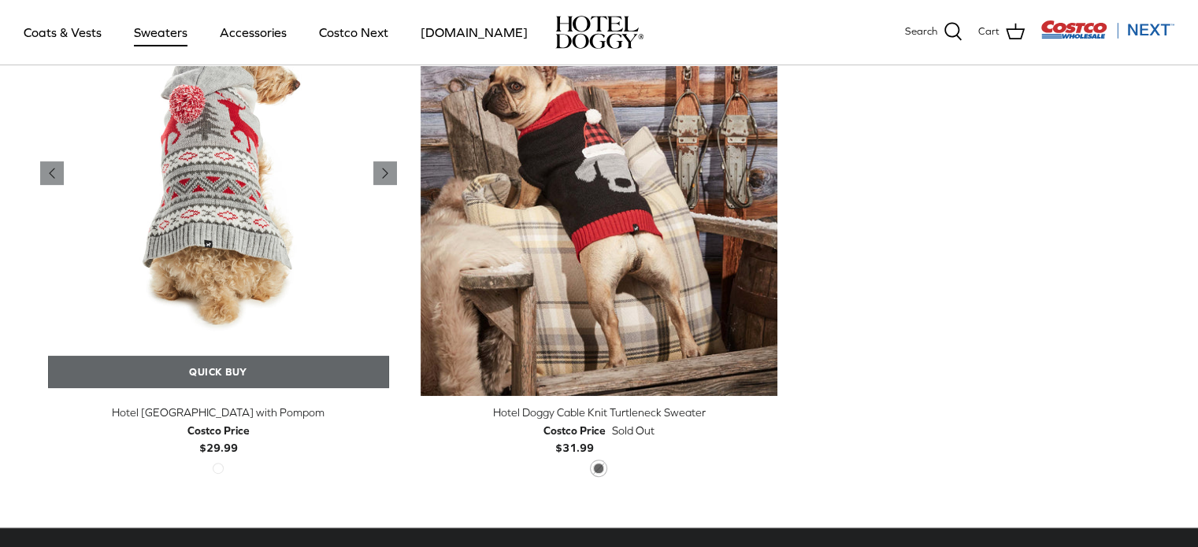
click at [214, 377] on link "Quick buy" at bounding box center [218, 372] width 341 height 32
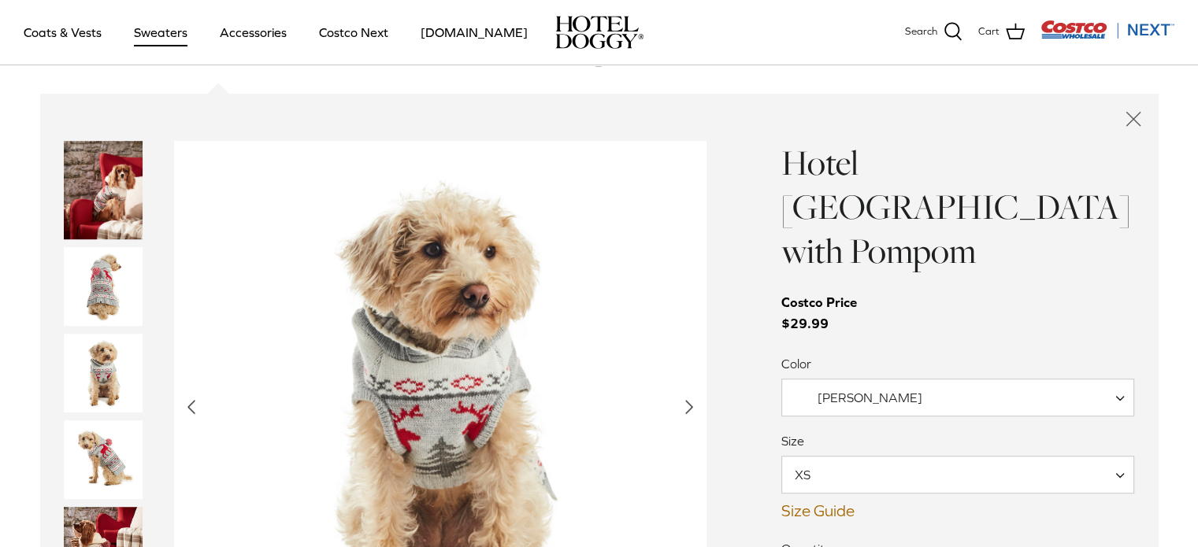
scroll to position [947, 0]
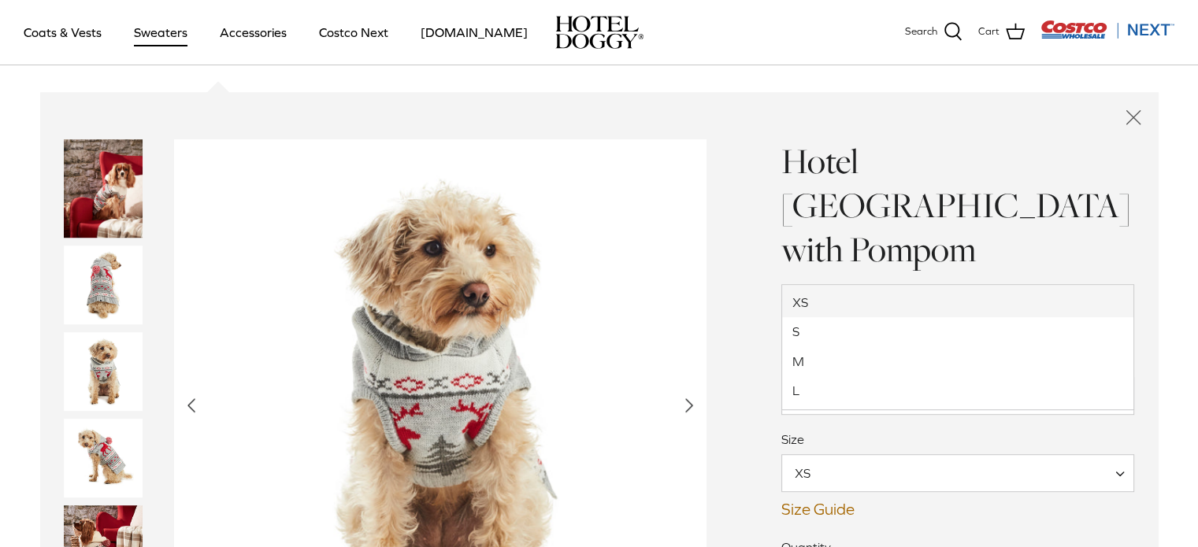
click at [851, 454] on span "XS" at bounding box center [958, 473] width 354 height 38
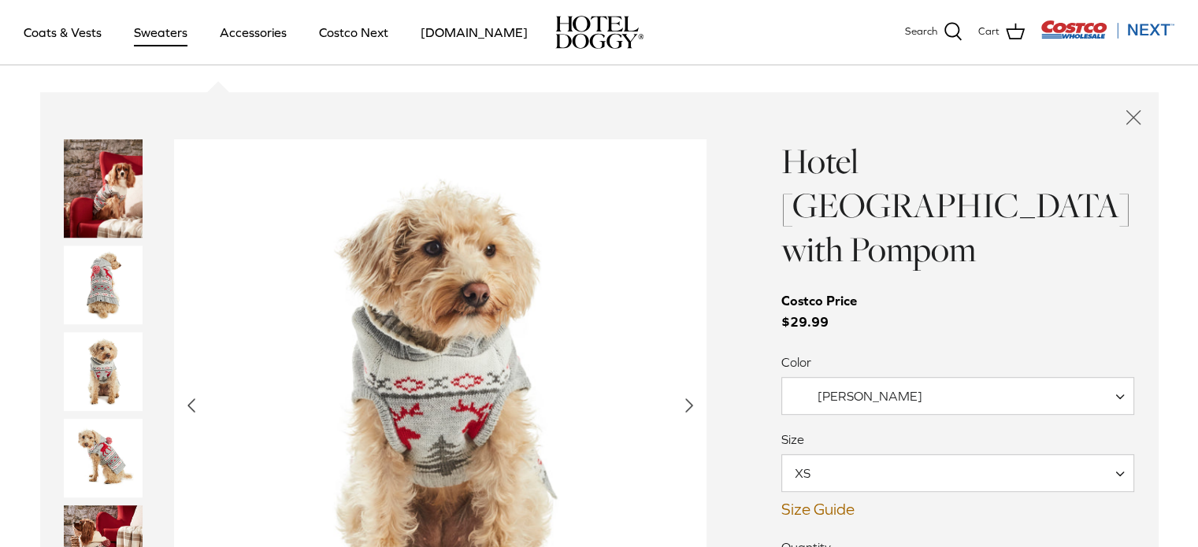
click at [825, 454] on span "XS" at bounding box center [958, 473] width 354 height 38
click at [838, 377] on span "Vanilla Ice" at bounding box center [958, 396] width 354 height 38
click at [1137, 118] on icon "Close quick buy" at bounding box center [1133, 117] width 27 height 27
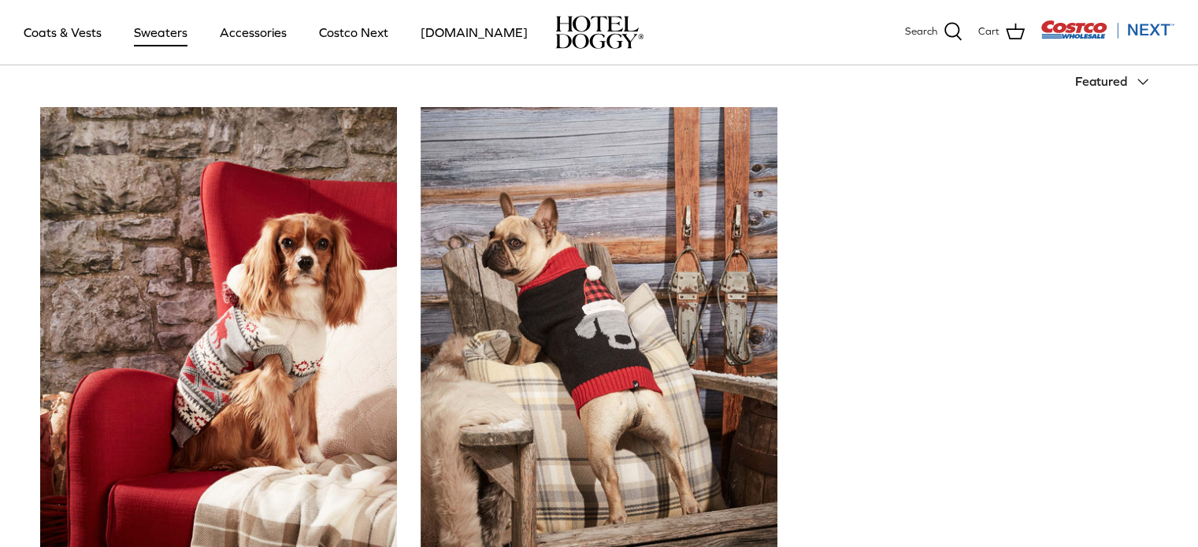
scroll to position [375, 0]
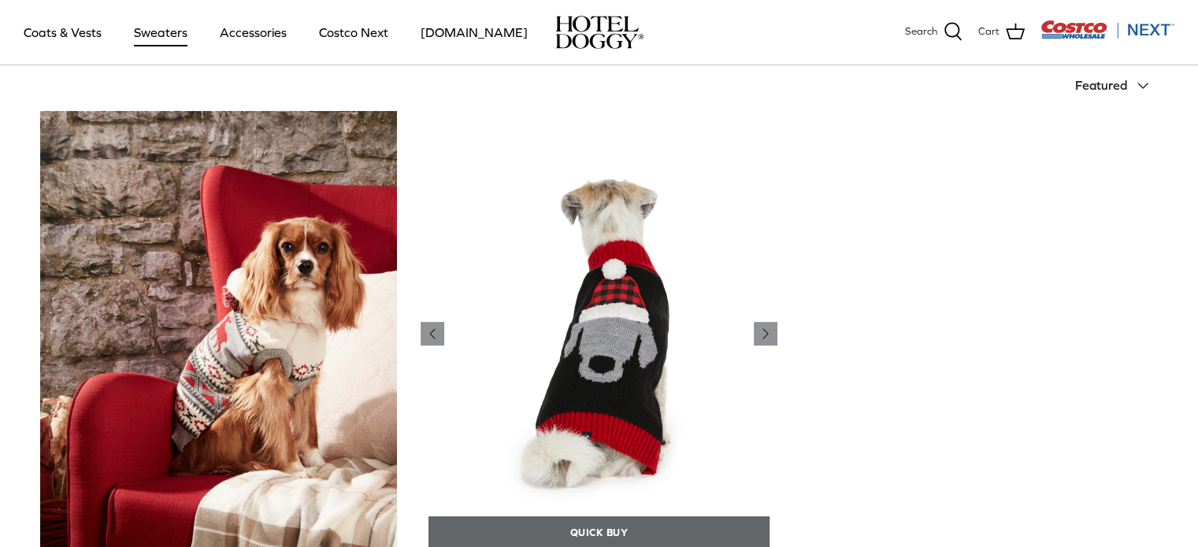
click at [597, 535] on link "Quick buy" at bounding box center [598, 533] width 341 height 32
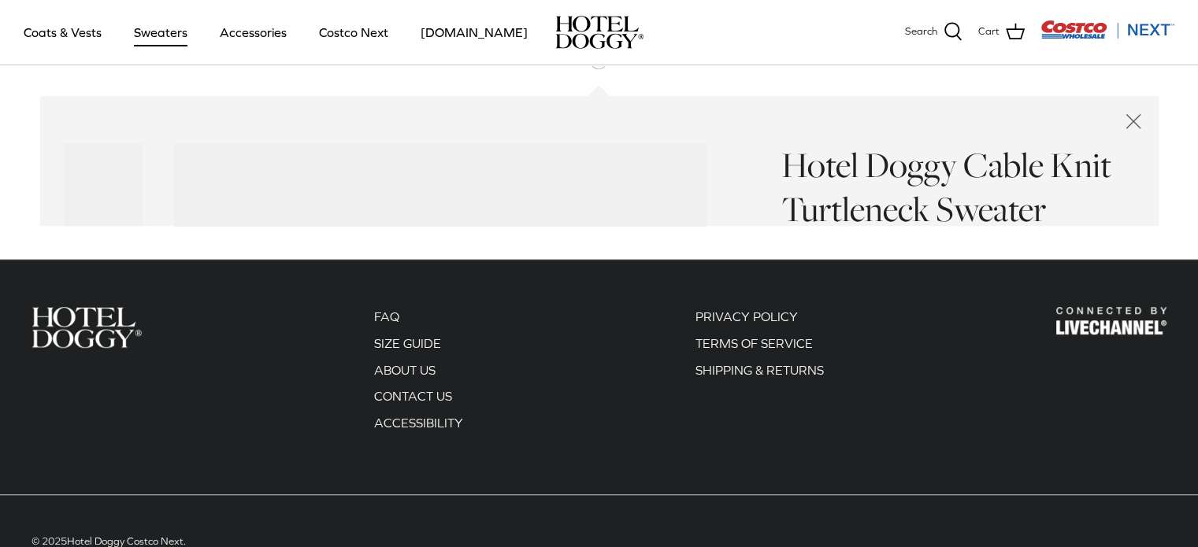
scroll to position [944, 0]
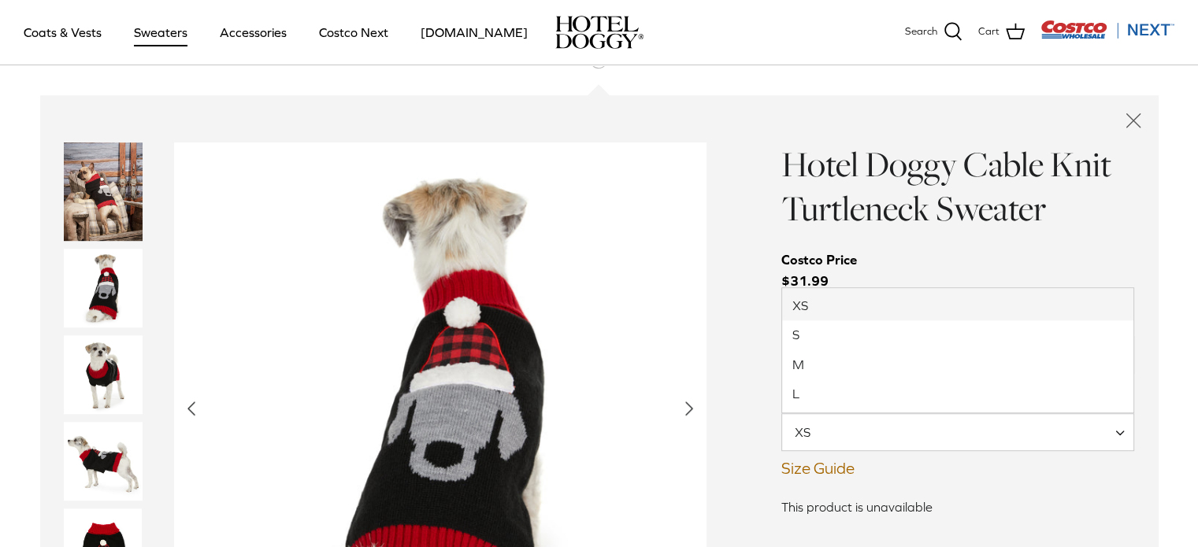
click at [828, 438] on span "XS" at bounding box center [812, 432] width 60 height 17
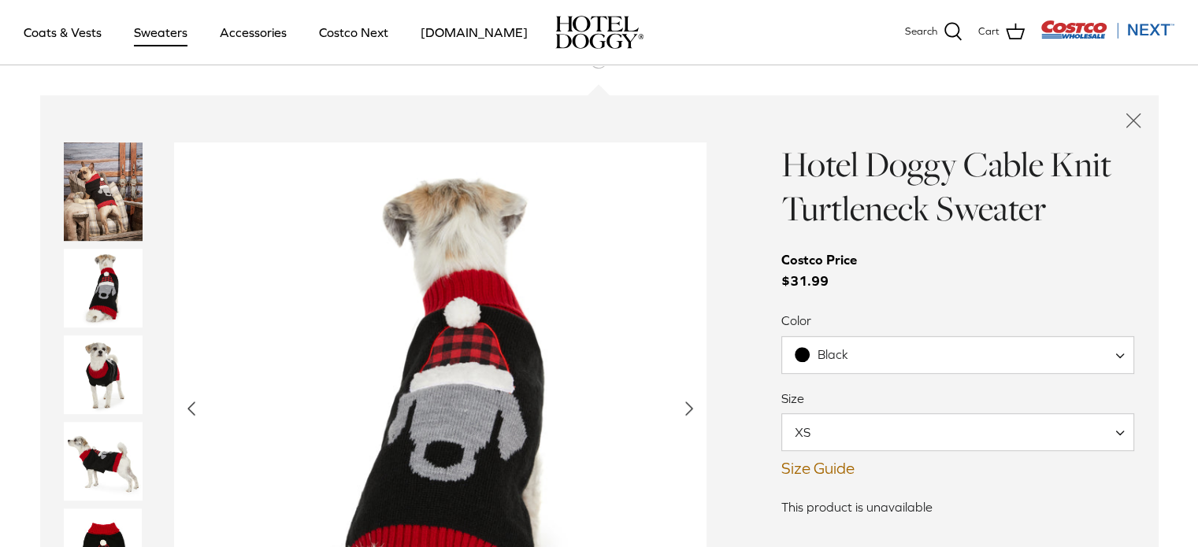
click at [828, 438] on span "XS" at bounding box center [812, 432] width 60 height 17
click at [1136, 125] on icon "Close quick buy" at bounding box center [1133, 120] width 27 height 27
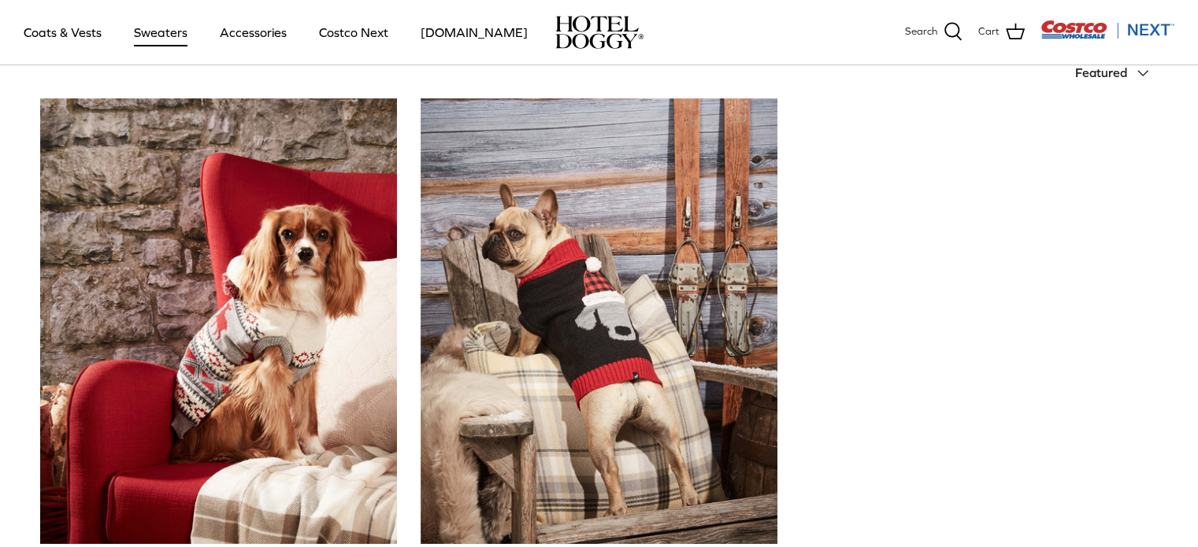
scroll to position [375, 0]
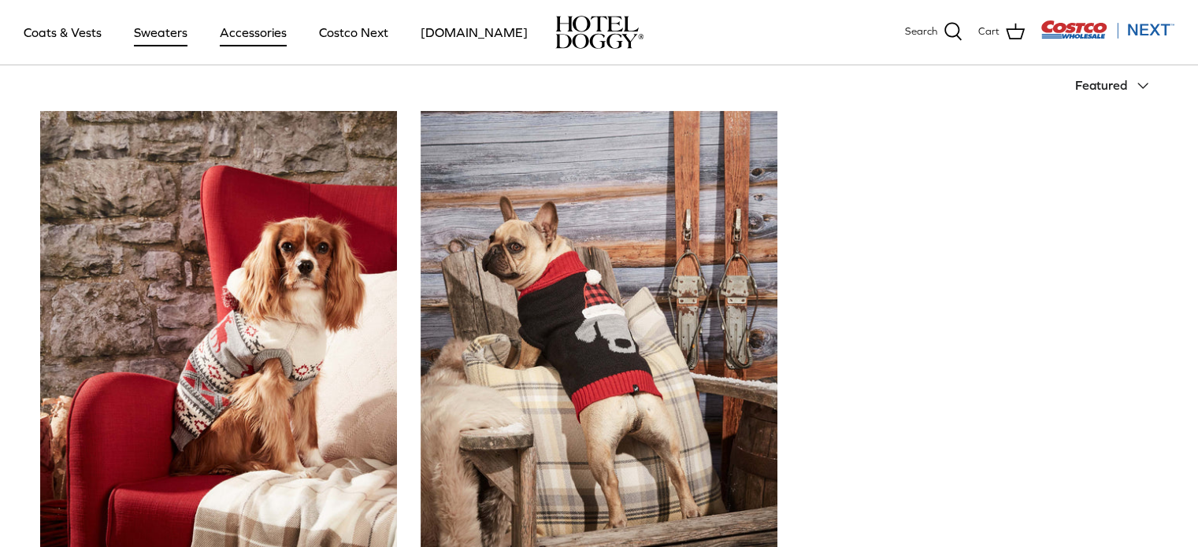
click at [235, 24] on link "Accessories" at bounding box center [253, 33] width 95 height 54
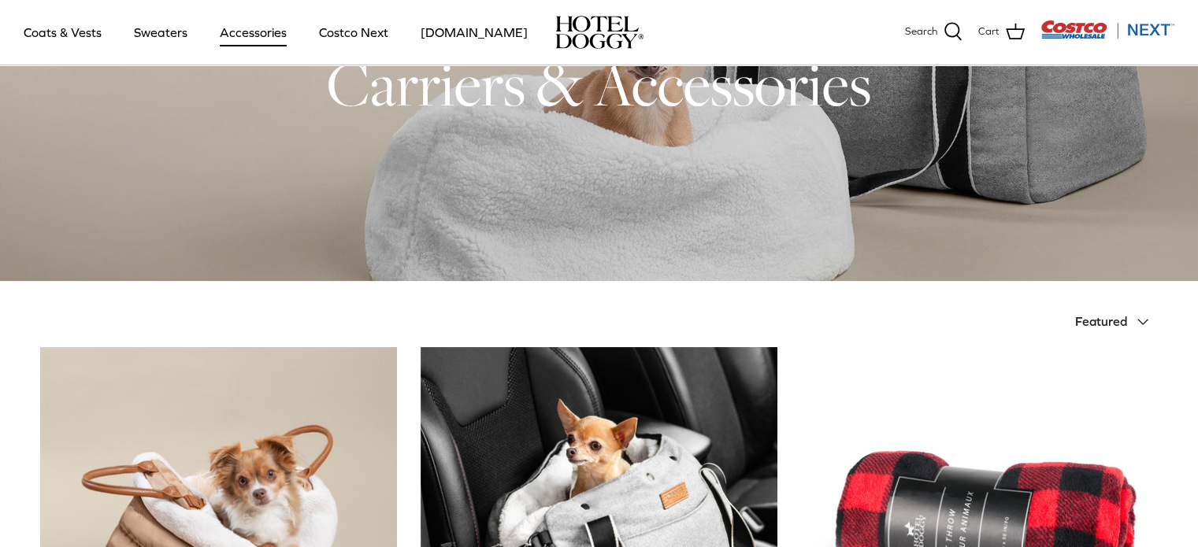
scroll to position [136, 0]
